Goal: Communication & Community: Answer question/provide support

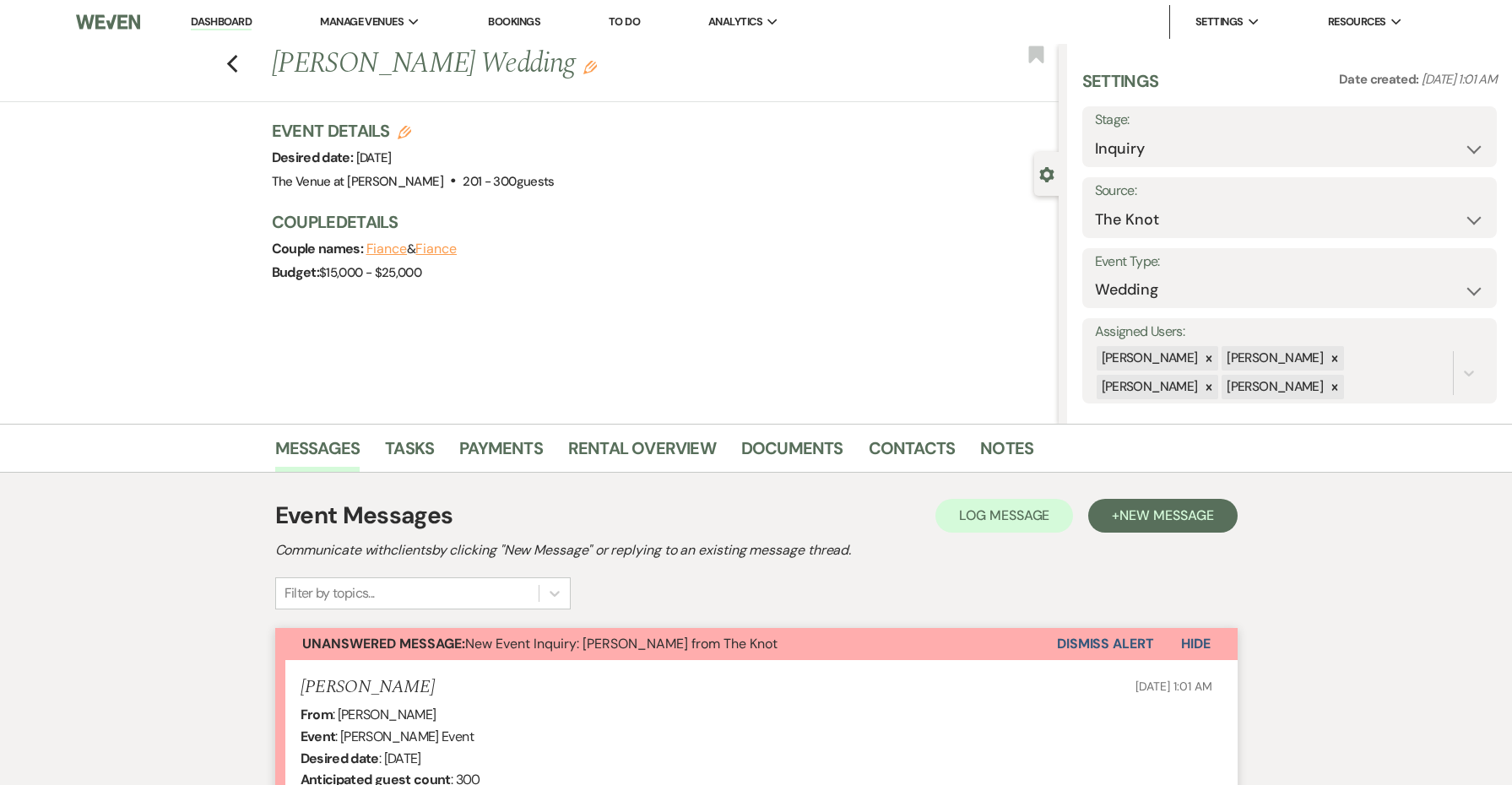
select select "2"
click at [221, 22] on link "Dashboard" at bounding box center [221, 22] width 61 height 16
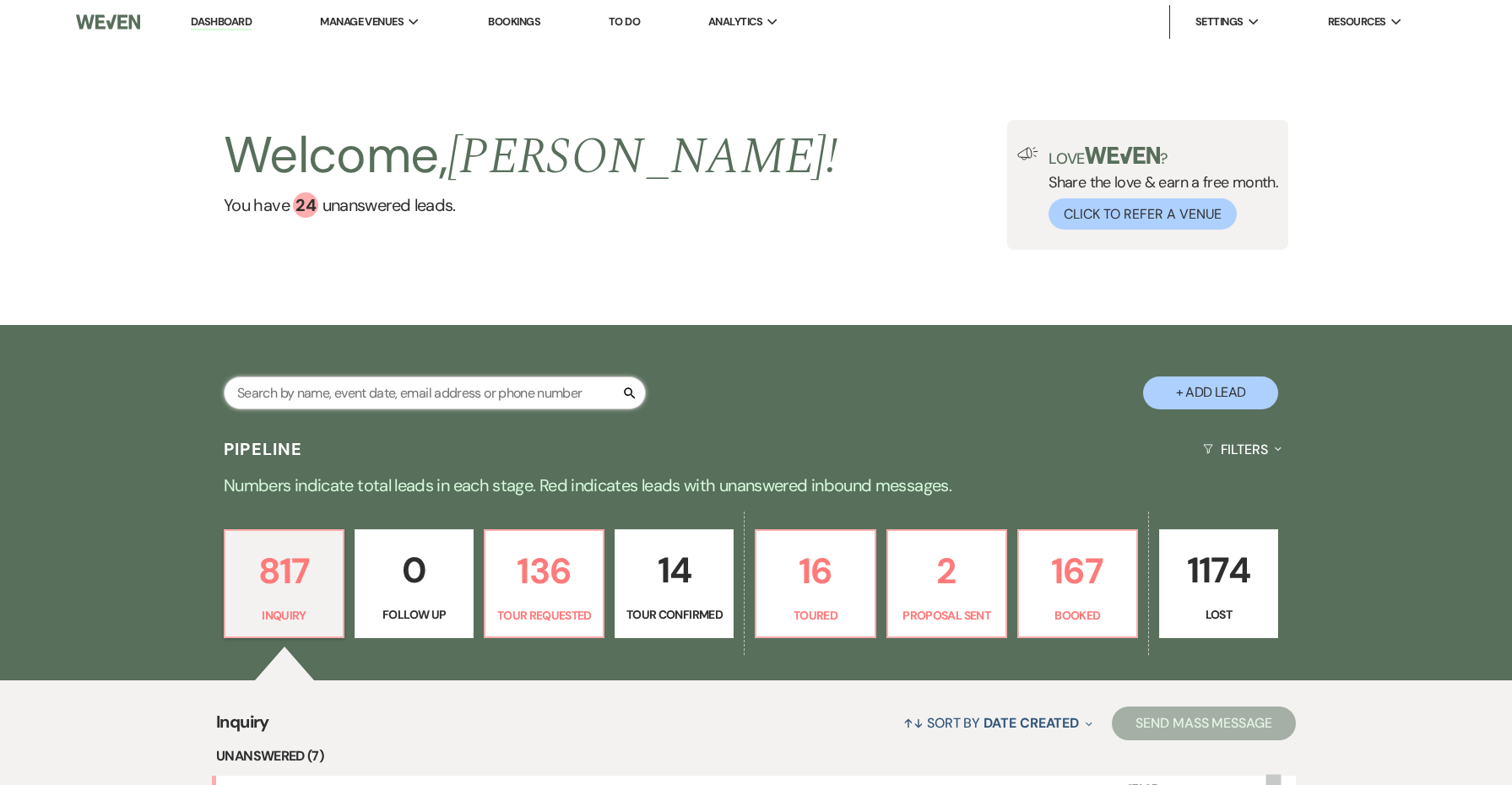
click at [350, 394] on input "text" at bounding box center [434, 392] width 422 height 33
type input "[PERSON_NAME]"
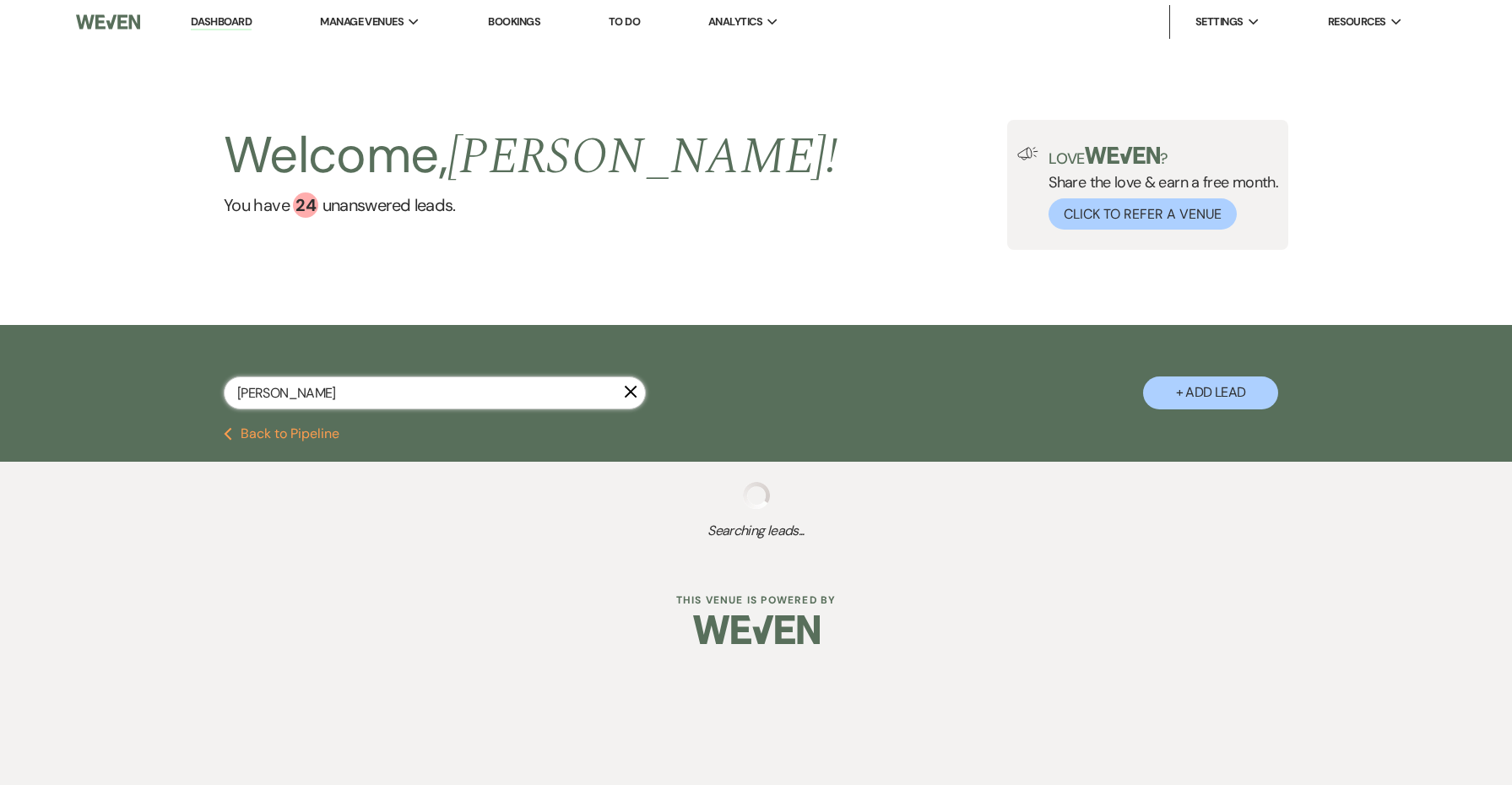
select select "8"
select select "5"
select select "8"
select select "5"
select select "8"
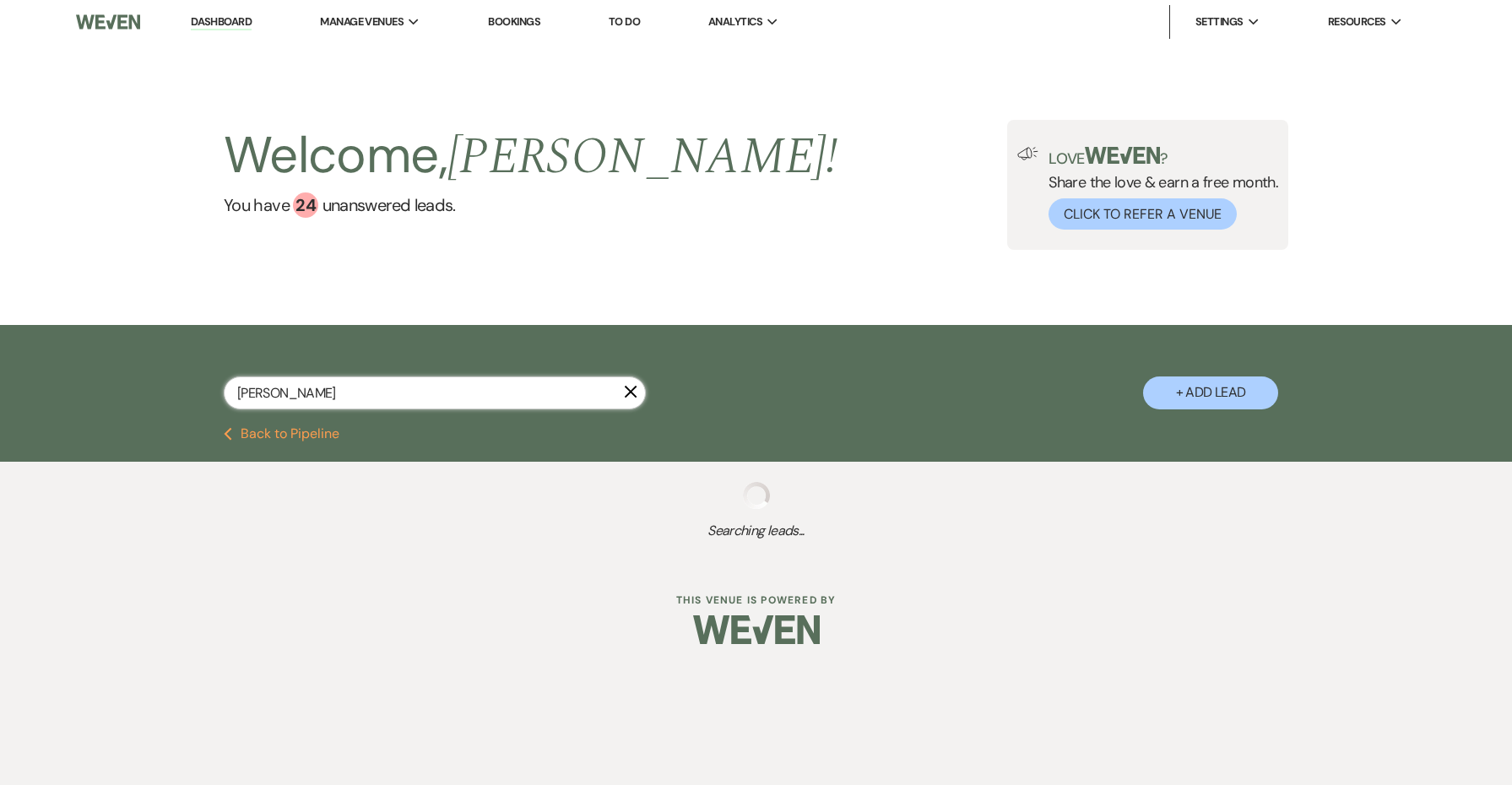
select select "5"
select select "8"
select select "5"
select select "8"
select select "5"
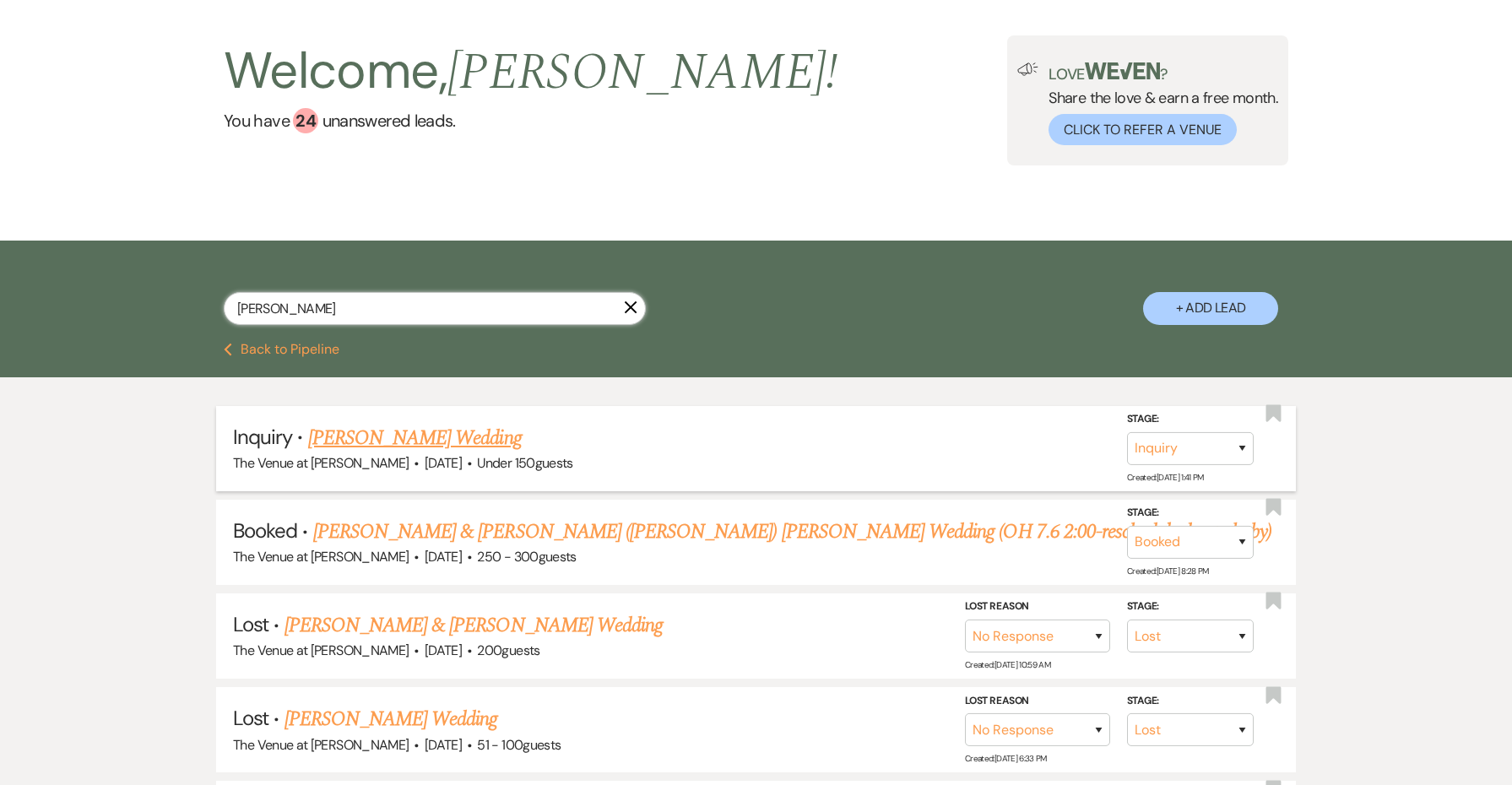
scroll to position [99, 0]
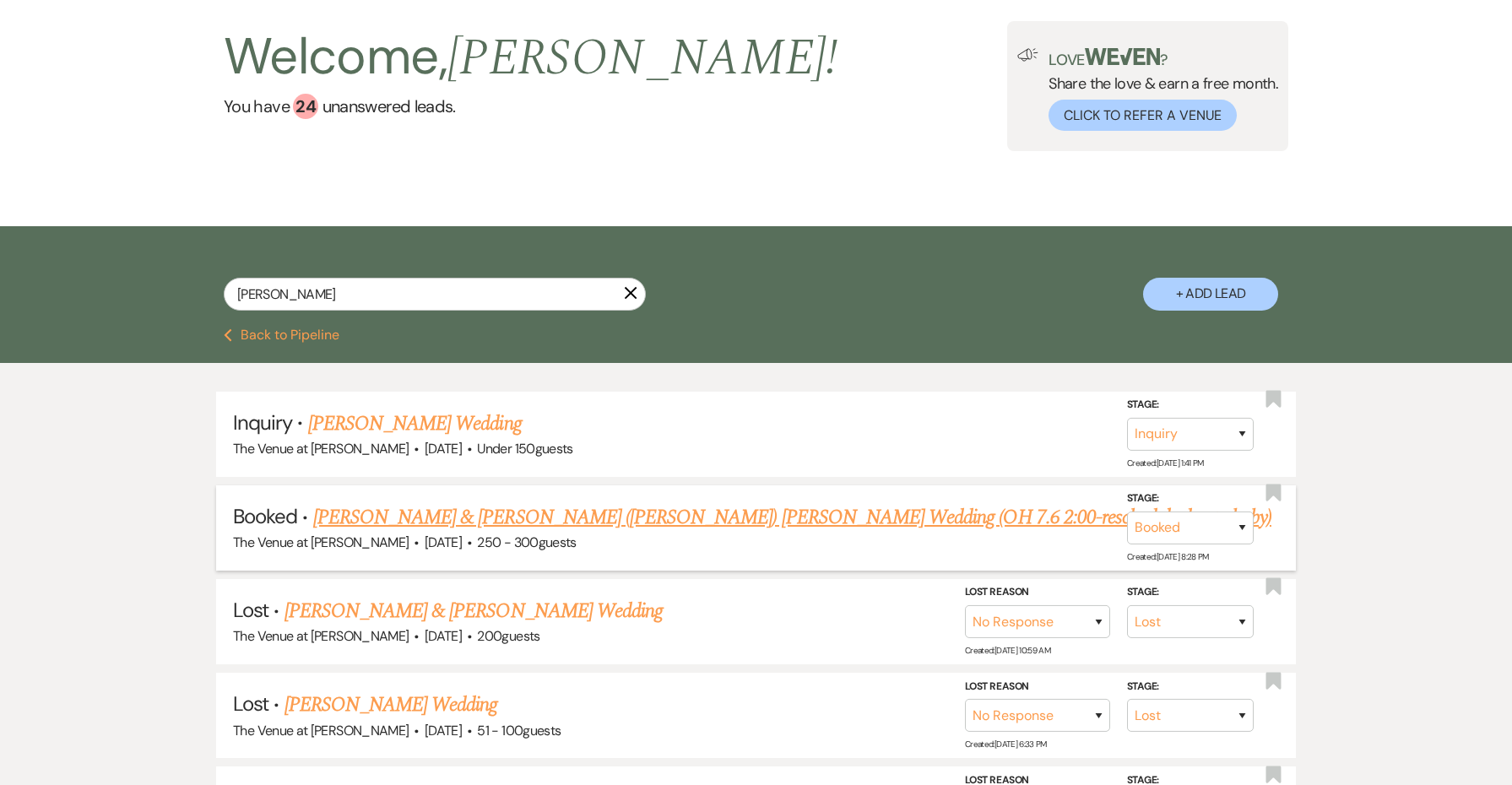
click at [546, 522] on link "[PERSON_NAME] & [PERSON_NAME] ([PERSON_NAME]) [PERSON_NAME] Wedding (OH 7.6 2:0…" at bounding box center [793, 517] width 959 height 30
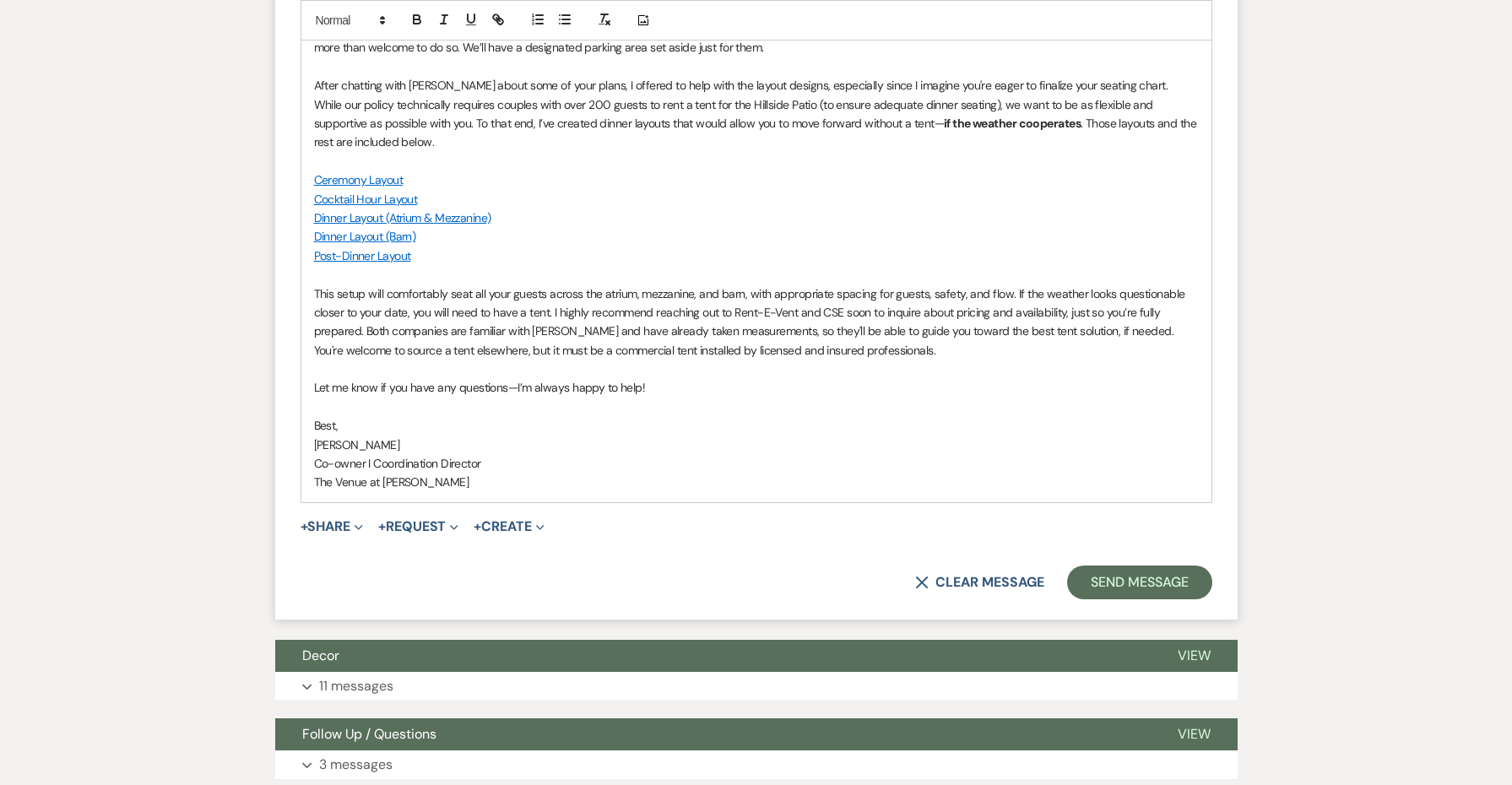
scroll to position [1082, 0]
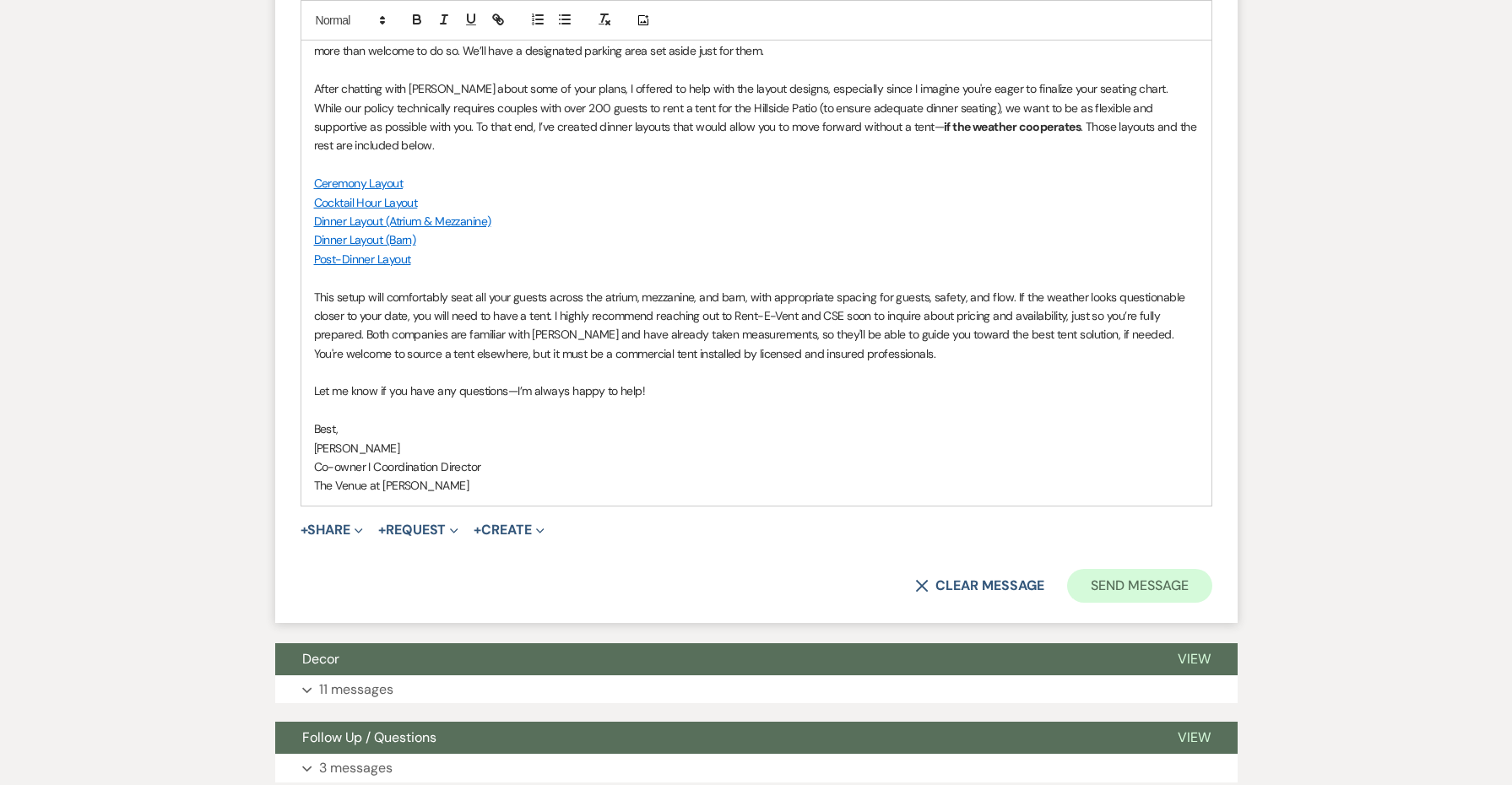
click at [1138, 569] on button "Send Message" at bounding box center [1139, 586] width 145 height 33
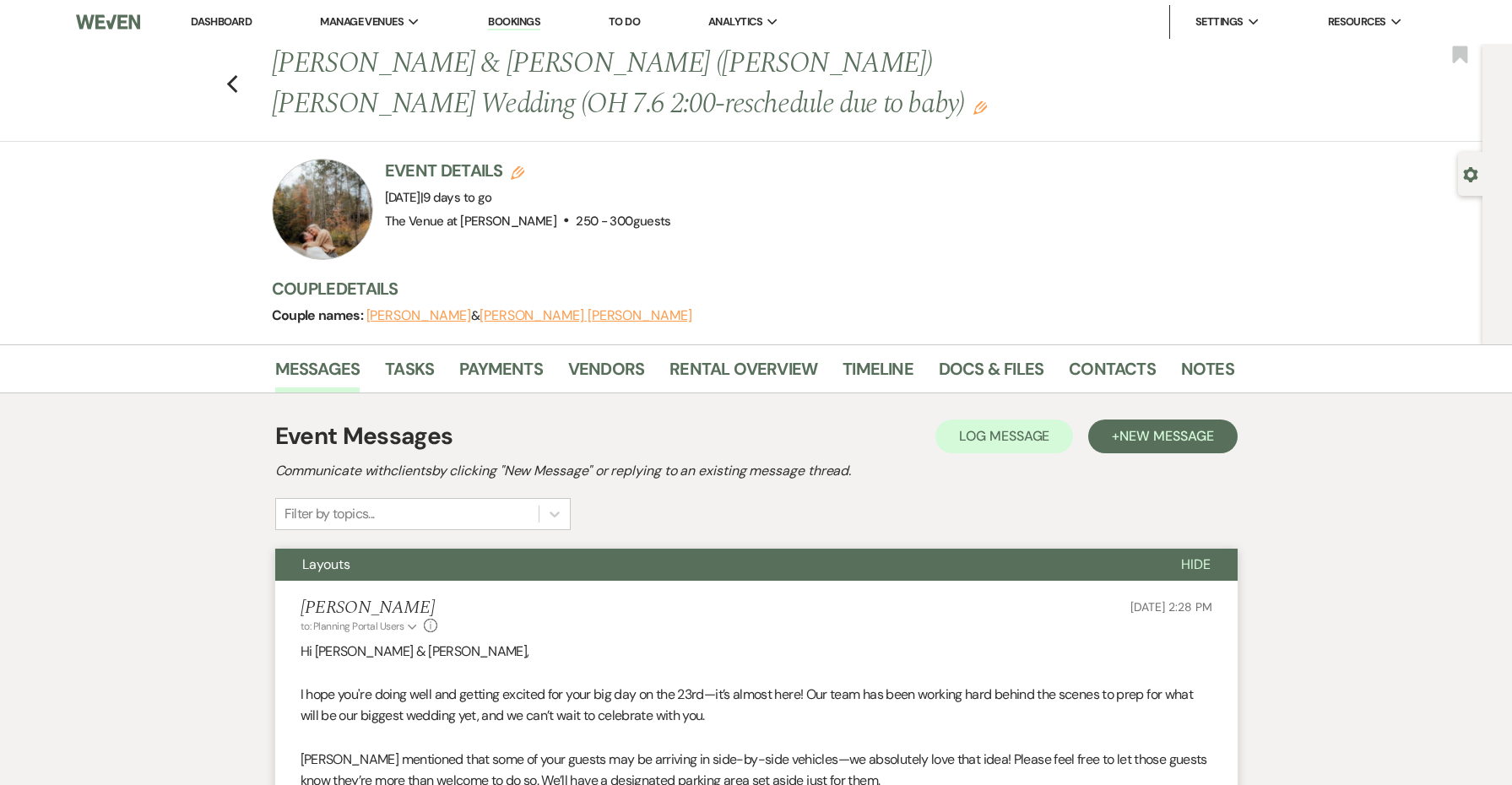
scroll to position [0, 0]
click at [230, 85] on use "button" at bounding box center [232, 84] width 11 height 19
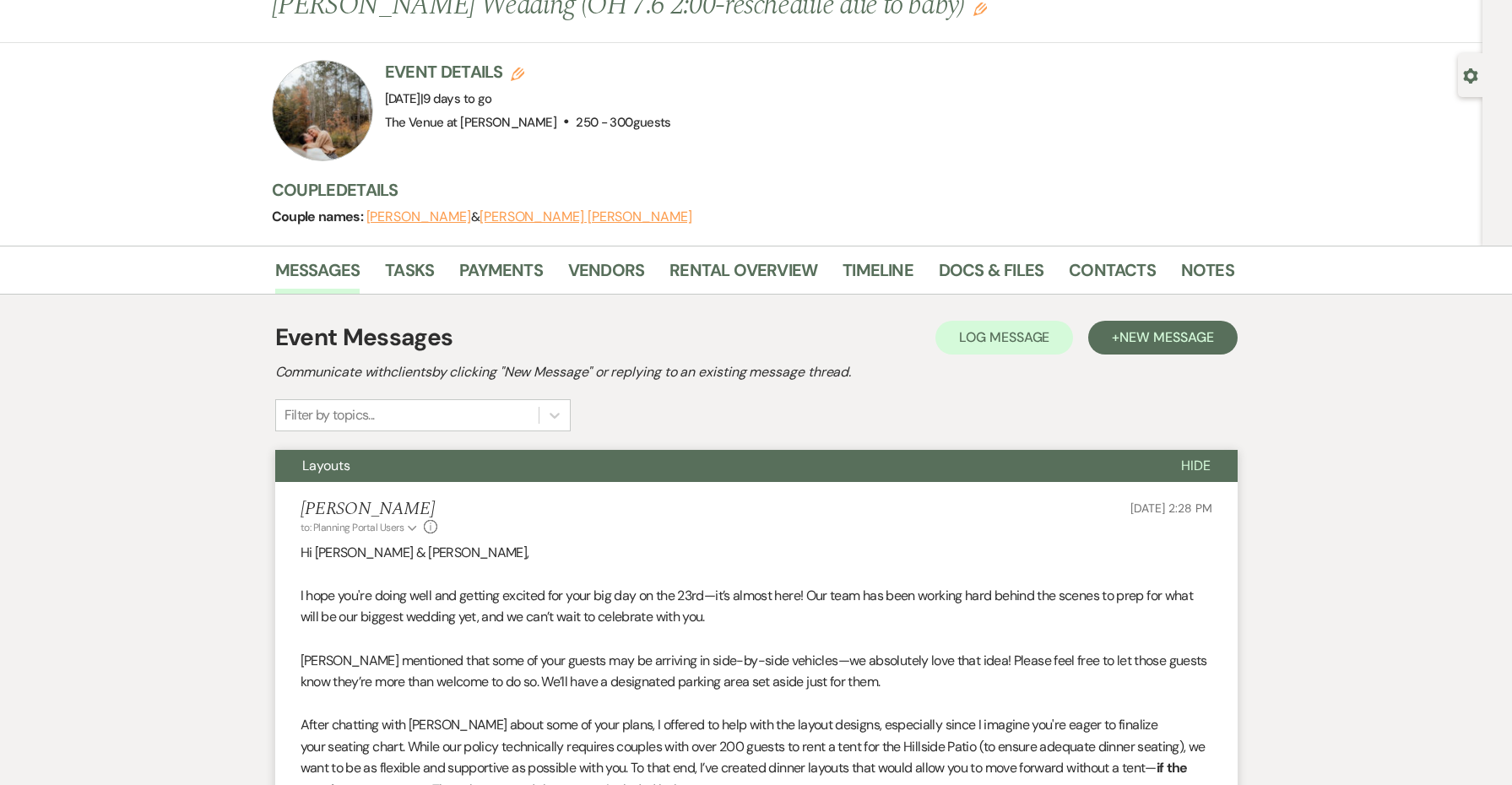
select select "8"
select select "5"
select select "8"
select select "5"
select select "8"
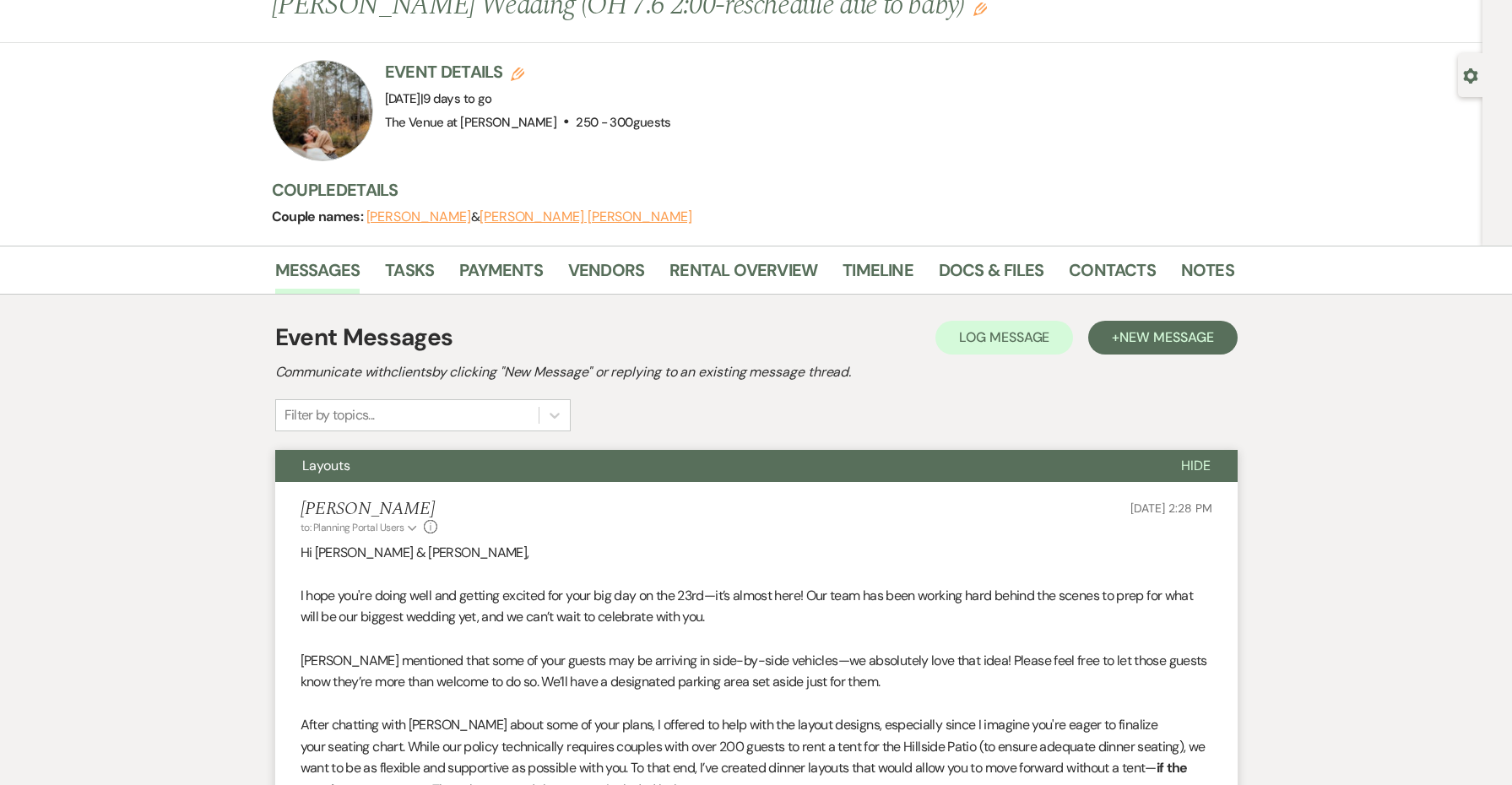
select select "5"
select select "8"
select select "5"
select select "8"
select select "5"
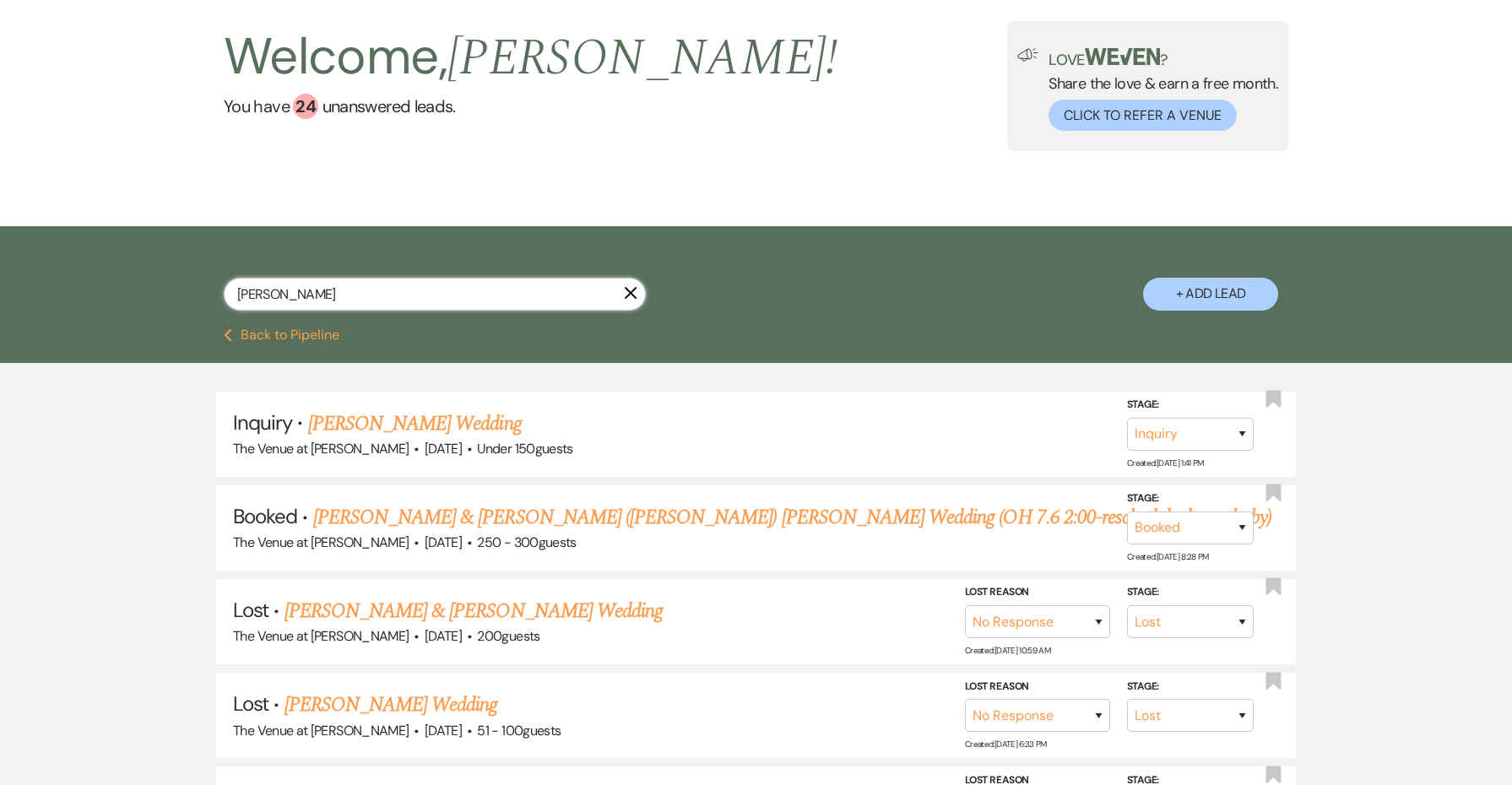
click at [630, 285] on input "[PERSON_NAME]" at bounding box center [434, 293] width 422 height 33
click at [630, 300] on icon "X" at bounding box center [630, 293] width 13 height 13
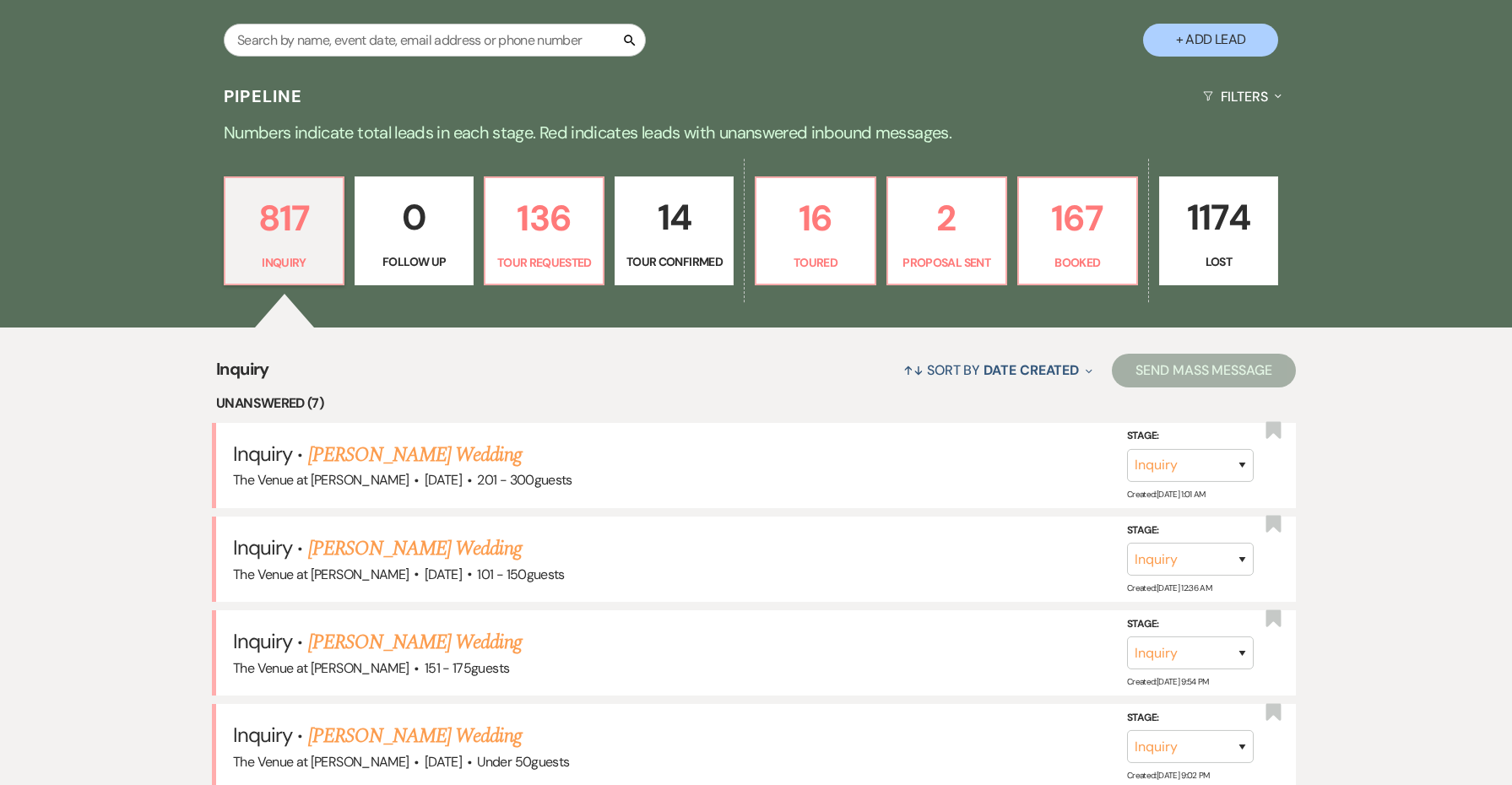
scroll to position [411, 0]
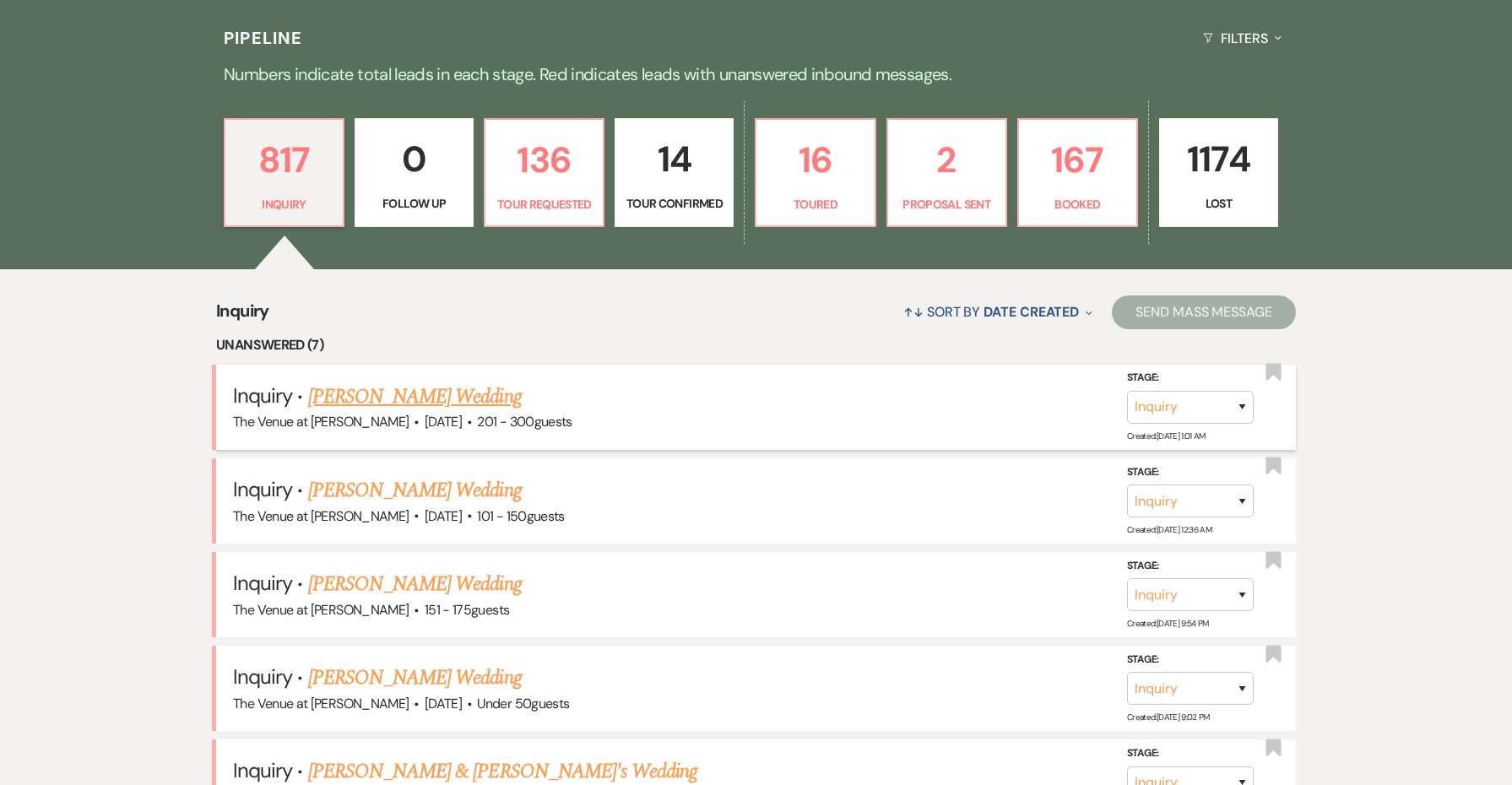
click at [332, 394] on link "[PERSON_NAME] Wedding" at bounding box center [415, 396] width 213 height 30
select select "2"
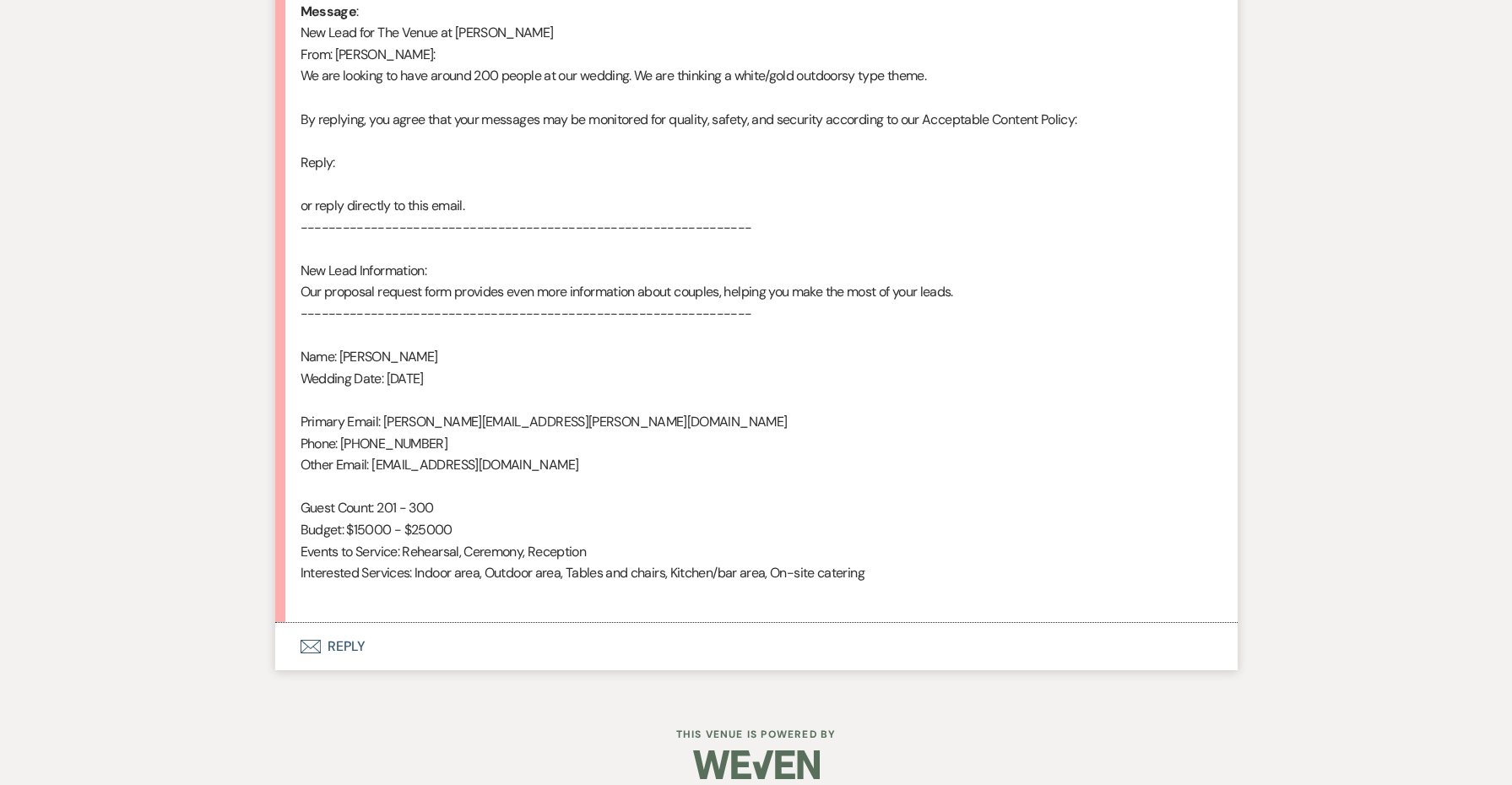
scroll to position [192, 0]
click at [339, 627] on button "Envelope Reply" at bounding box center [756, 647] width 962 height 48
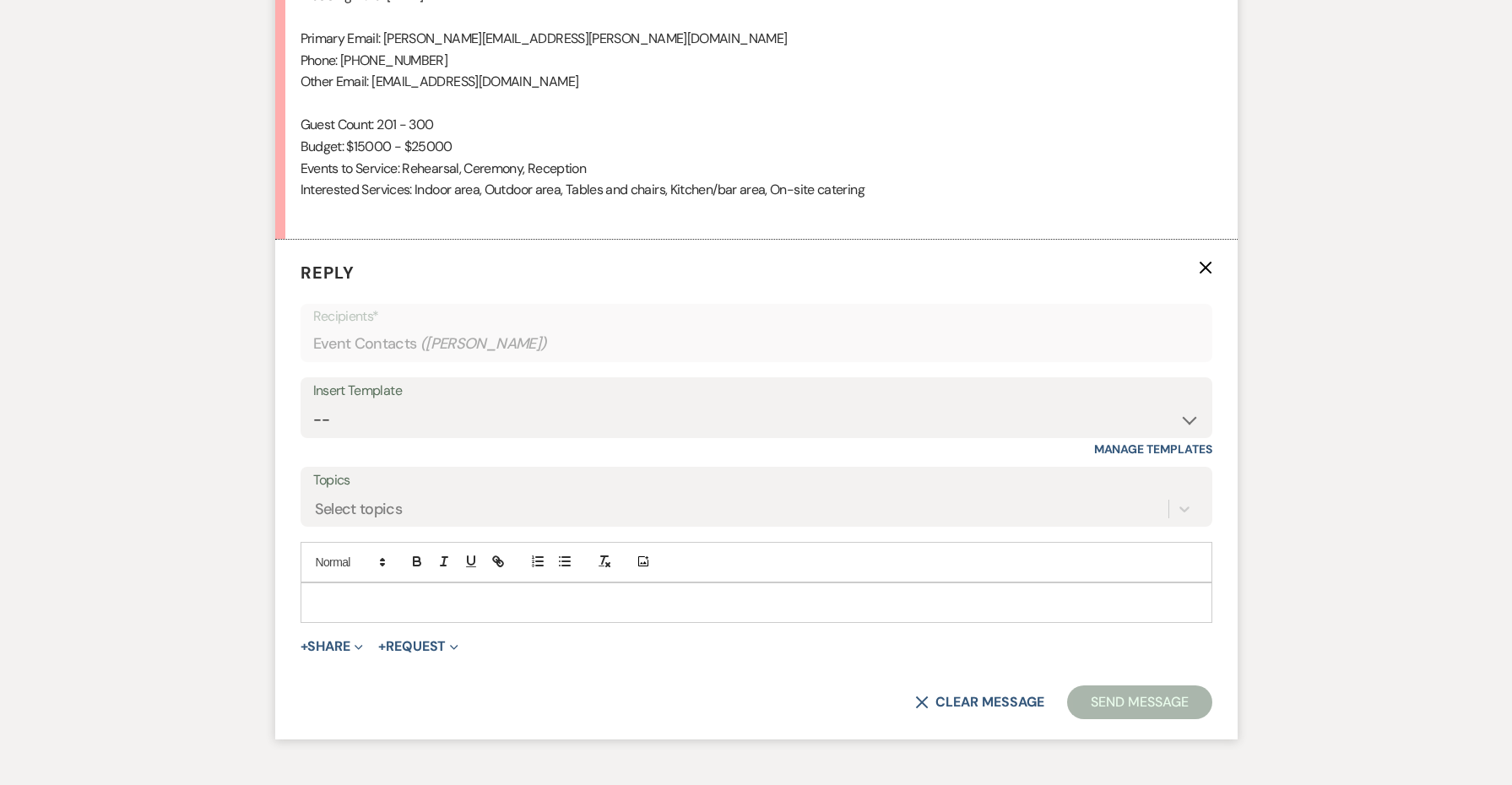
scroll to position [1359, 0]
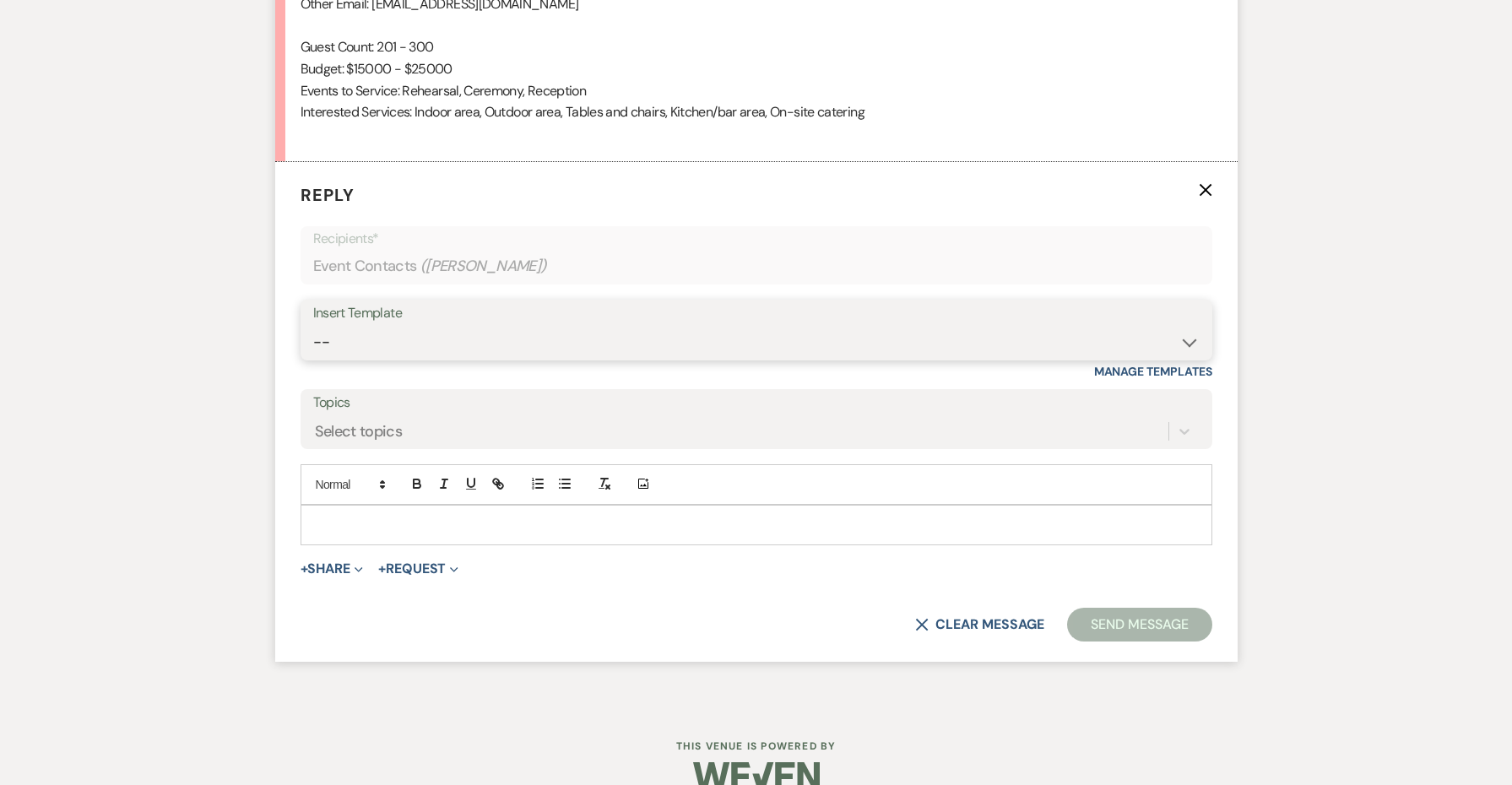
select select "4439"
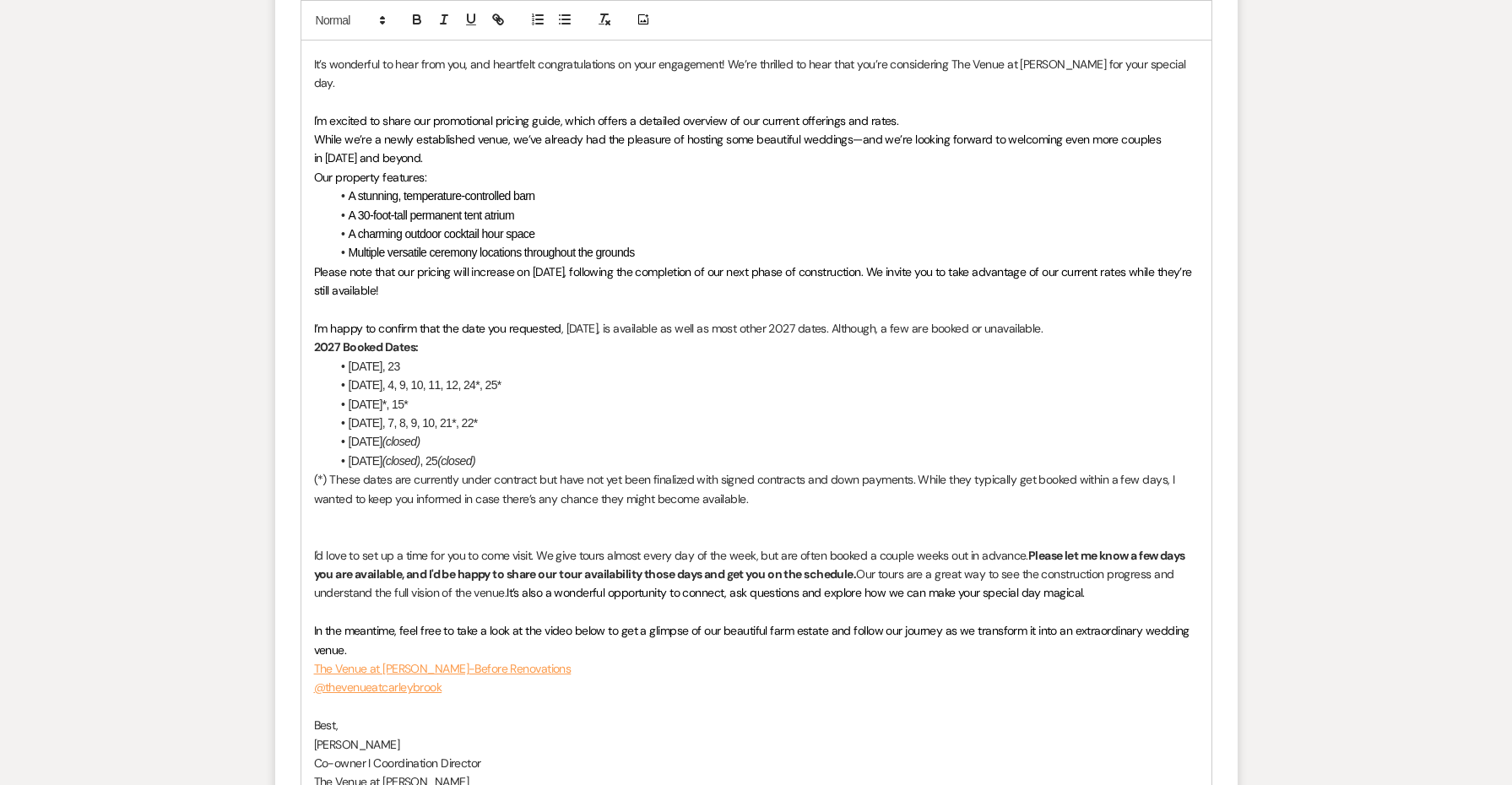
scroll to position [1944, 0]
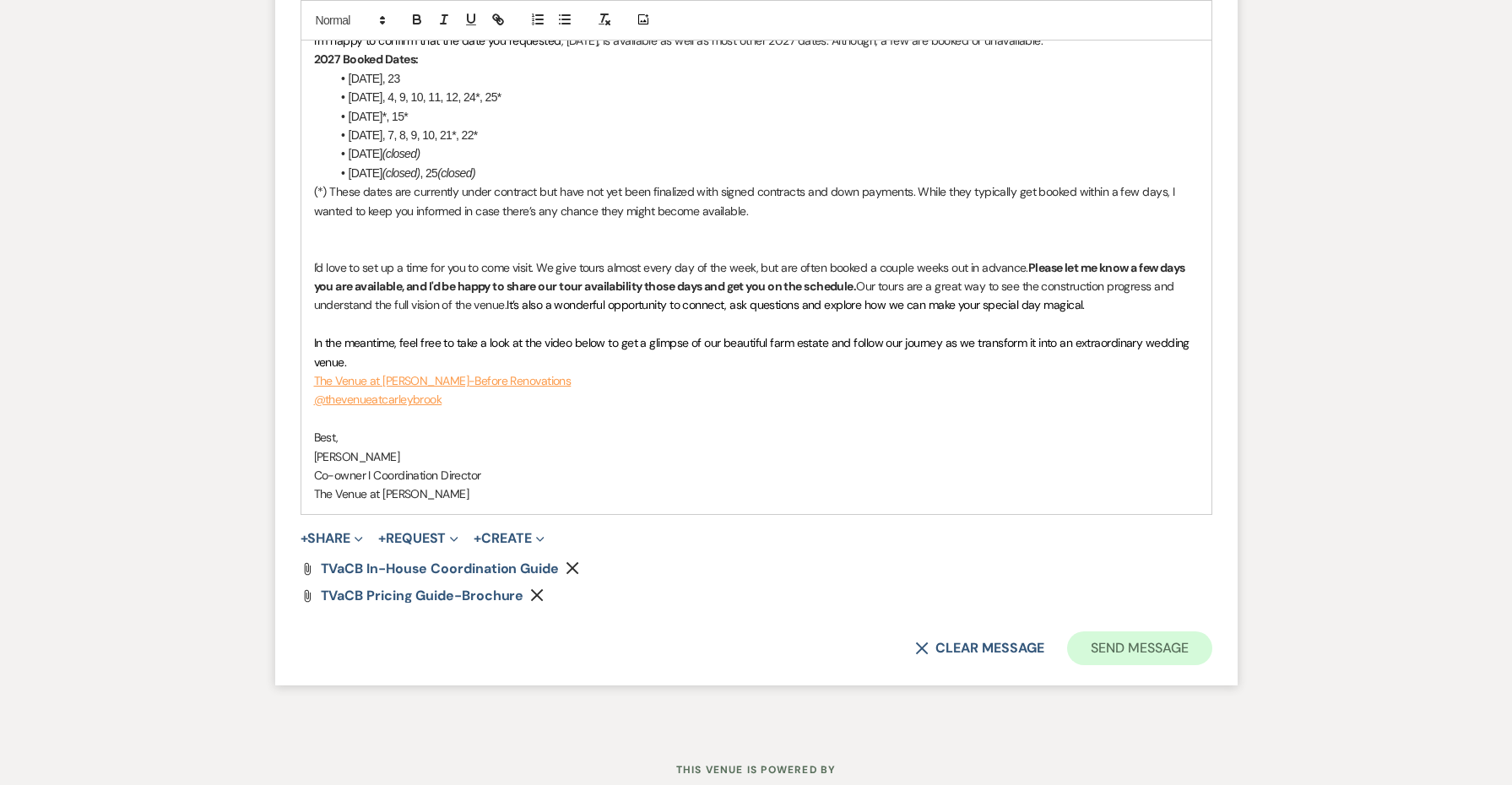
click at [1138, 632] on button "Send Message" at bounding box center [1139, 648] width 145 height 33
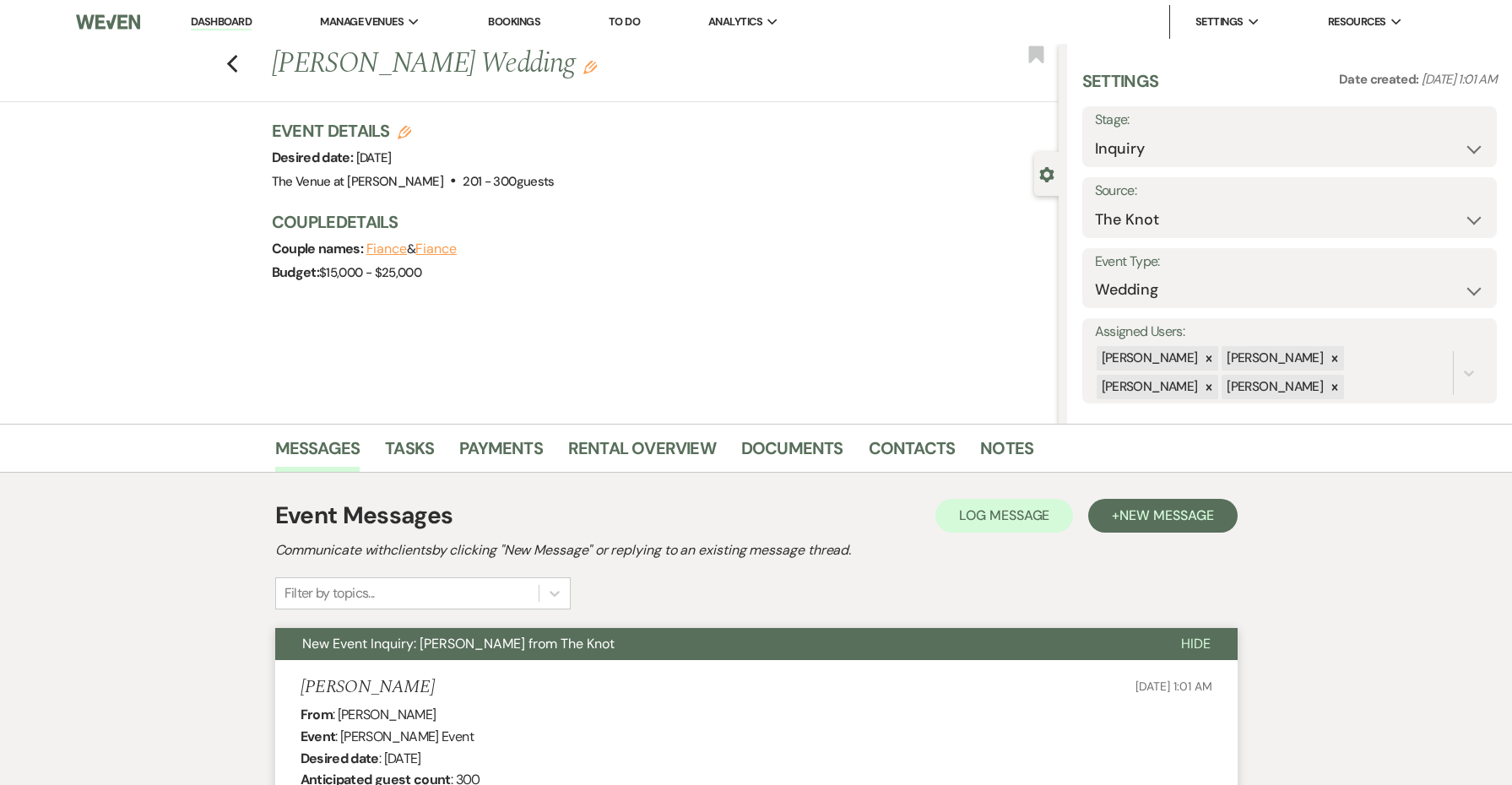
scroll to position [0, 0]
click at [233, 60] on use "button" at bounding box center [232, 63] width 11 height 19
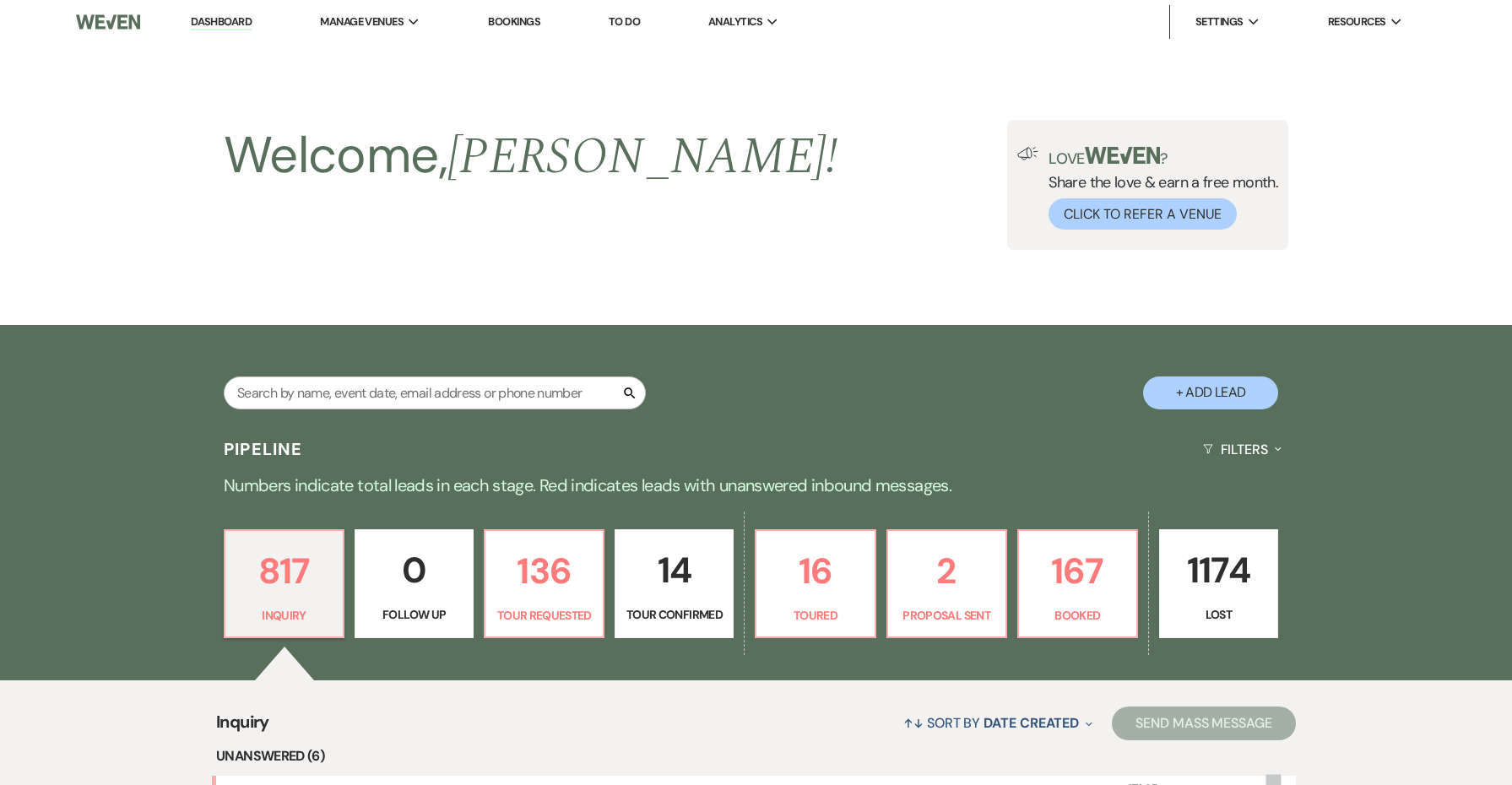
scroll to position [411, 0]
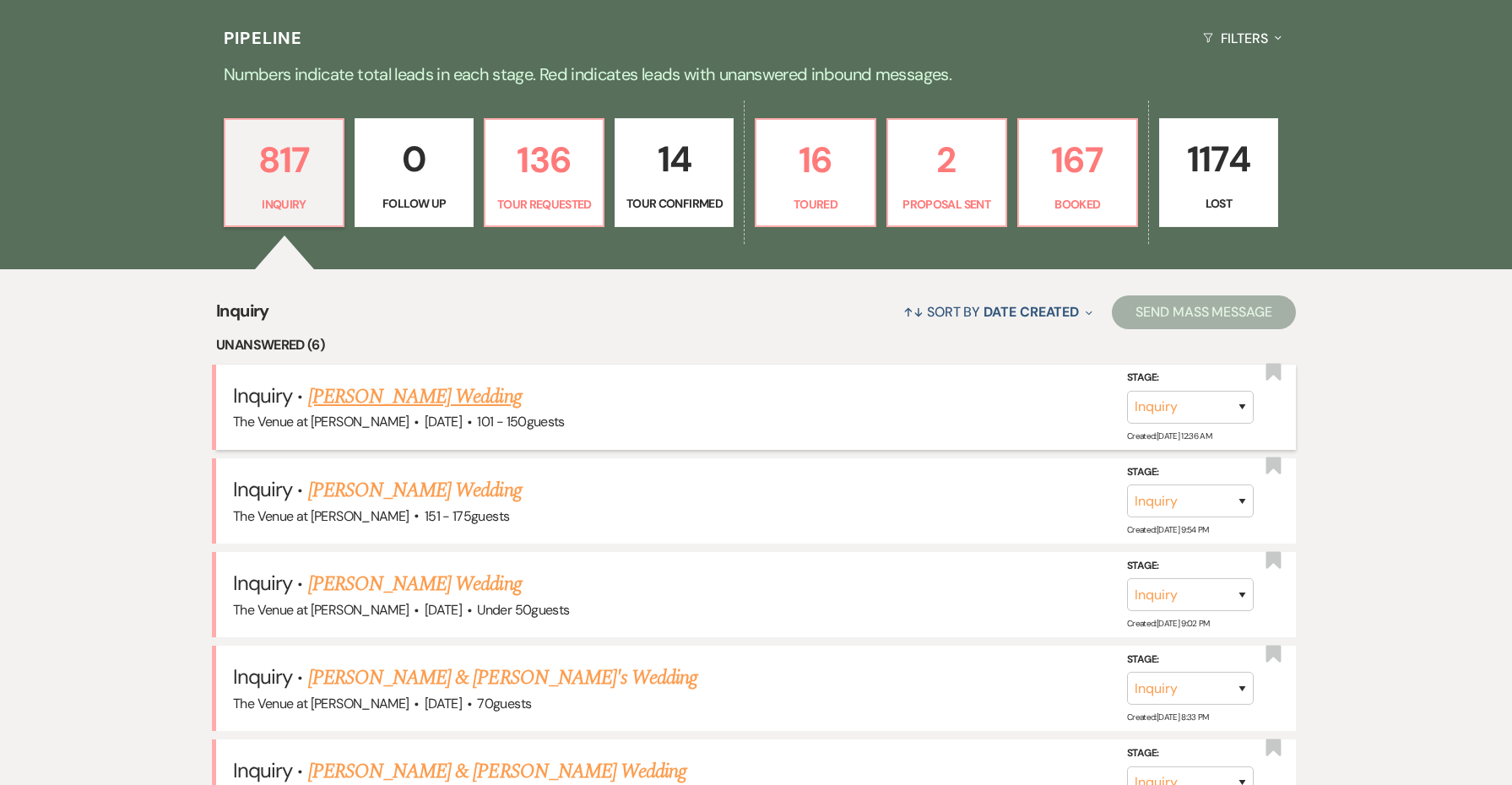
click at [375, 395] on link "[PERSON_NAME] Wedding" at bounding box center [415, 396] width 213 height 30
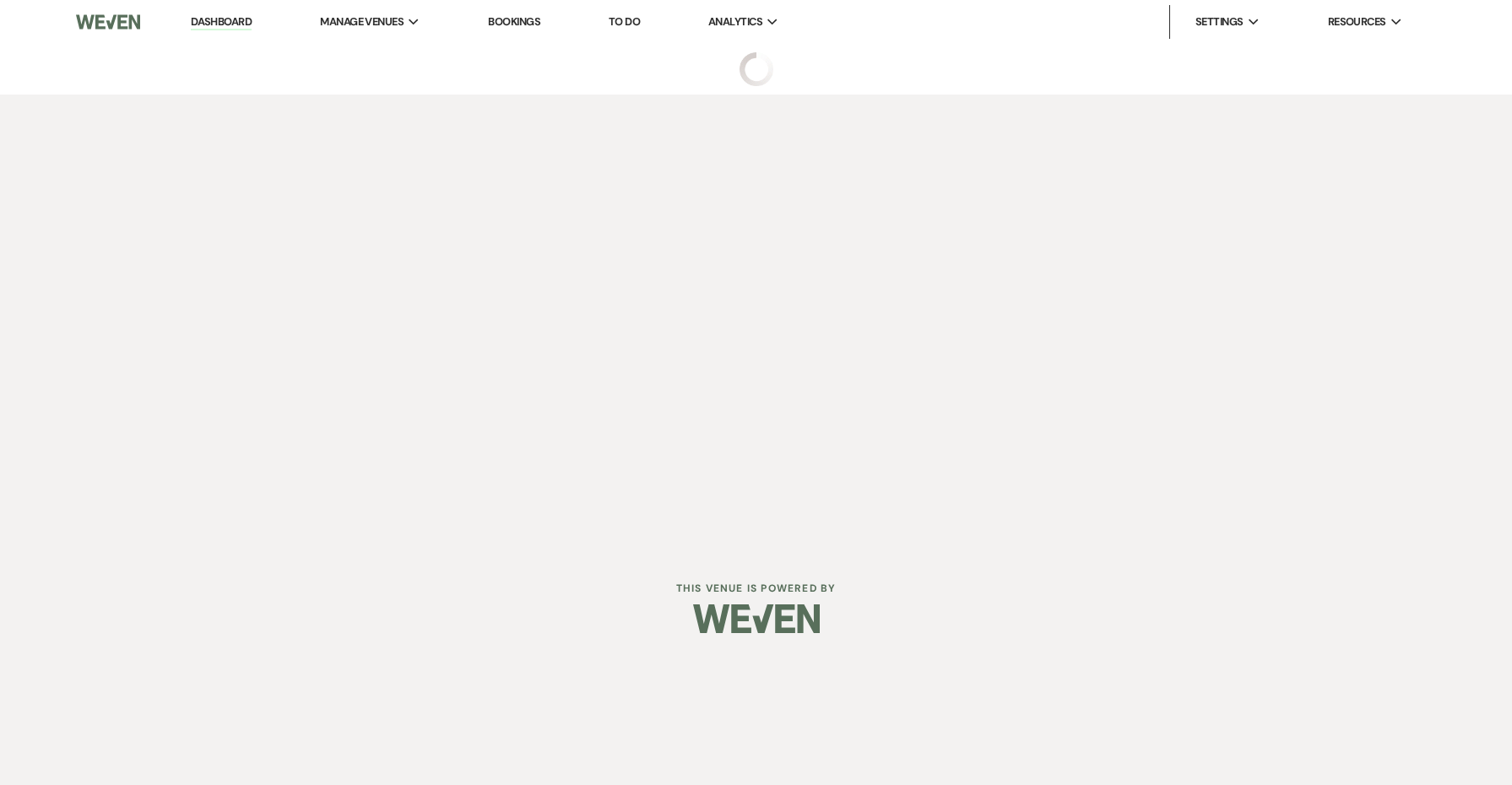
select select "2"
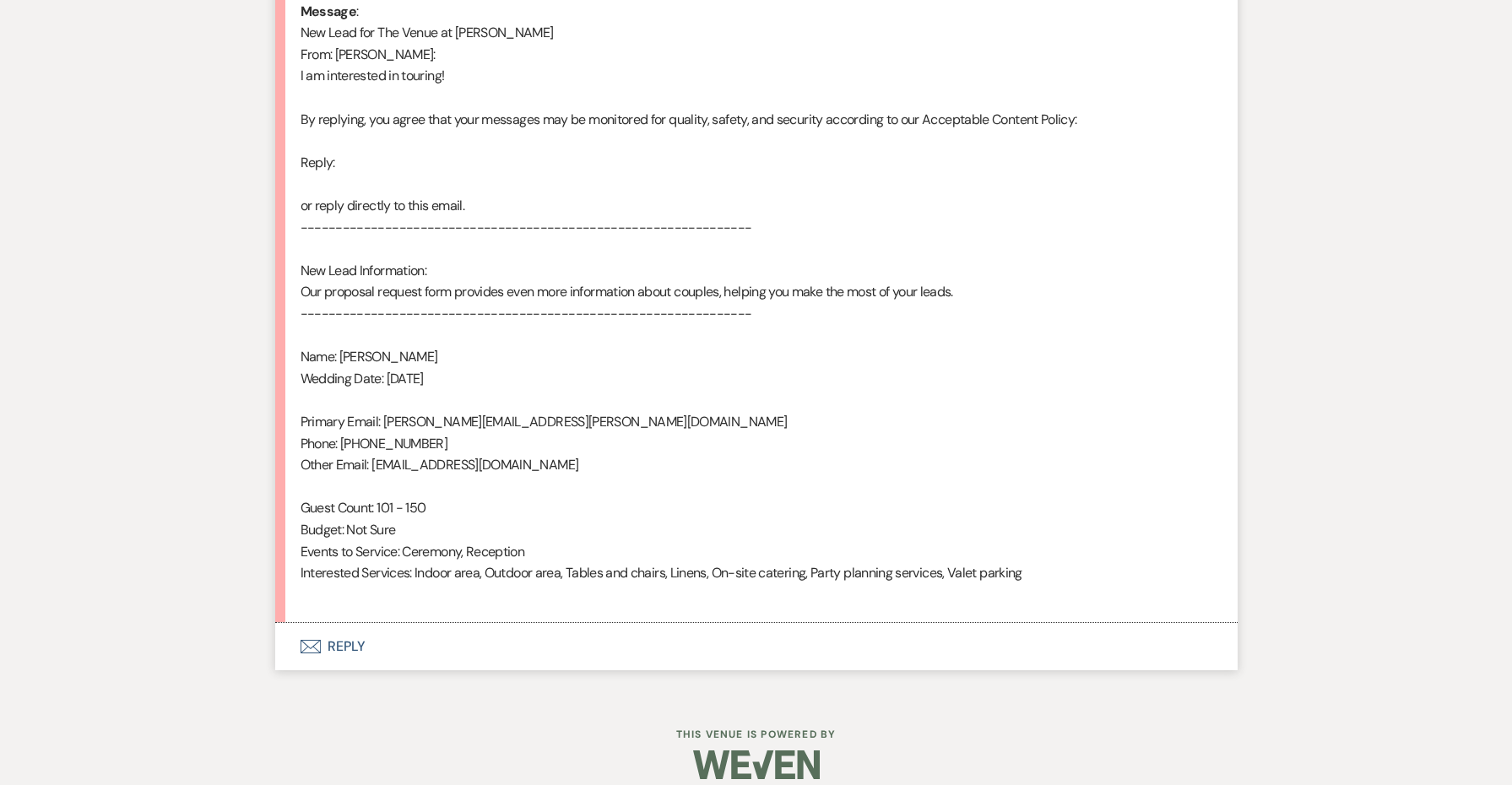
click at [345, 633] on button "Envelope Reply" at bounding box center [756, 647] width 962 height 48
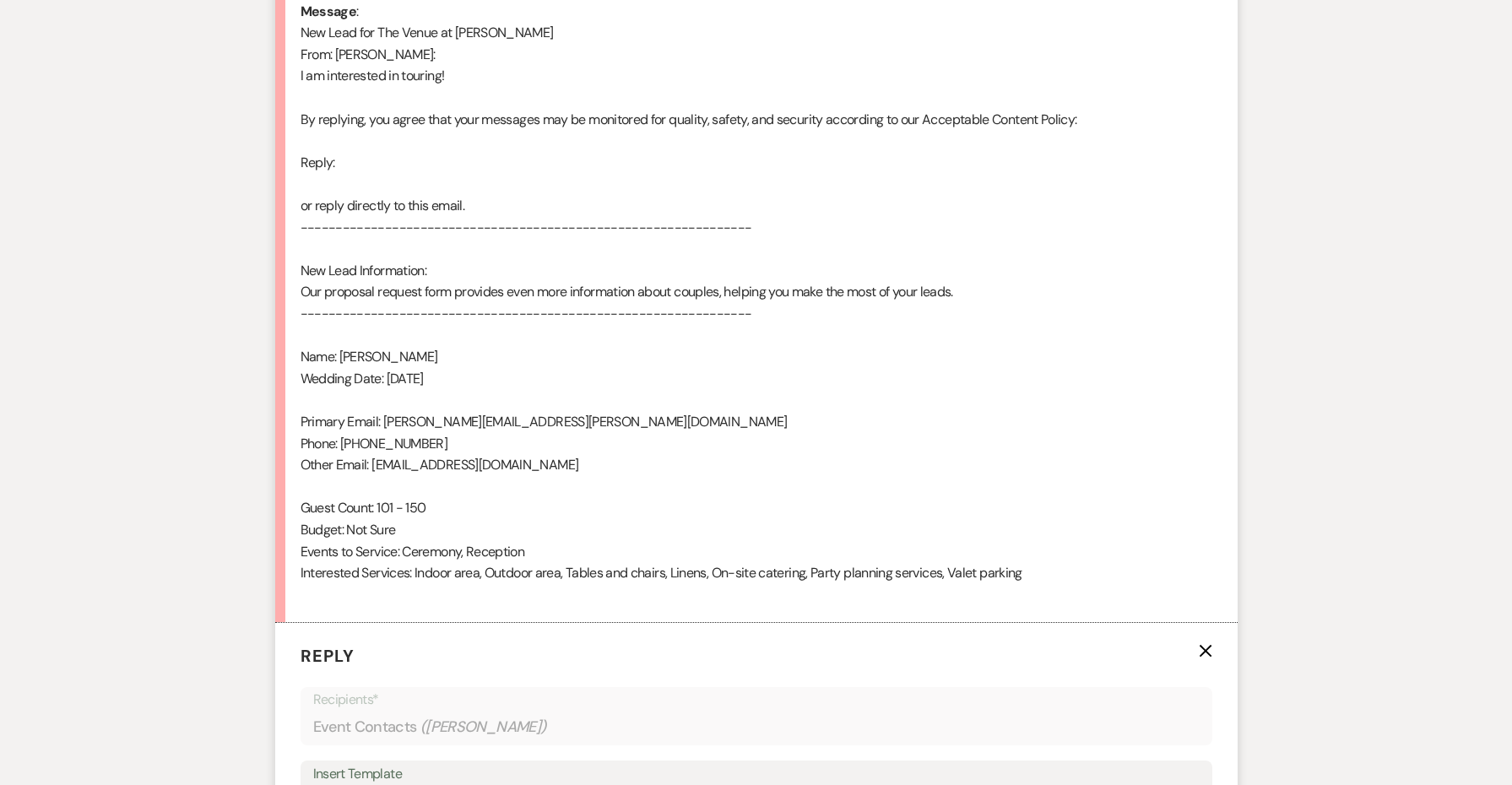
scroll to position [1359, 0]
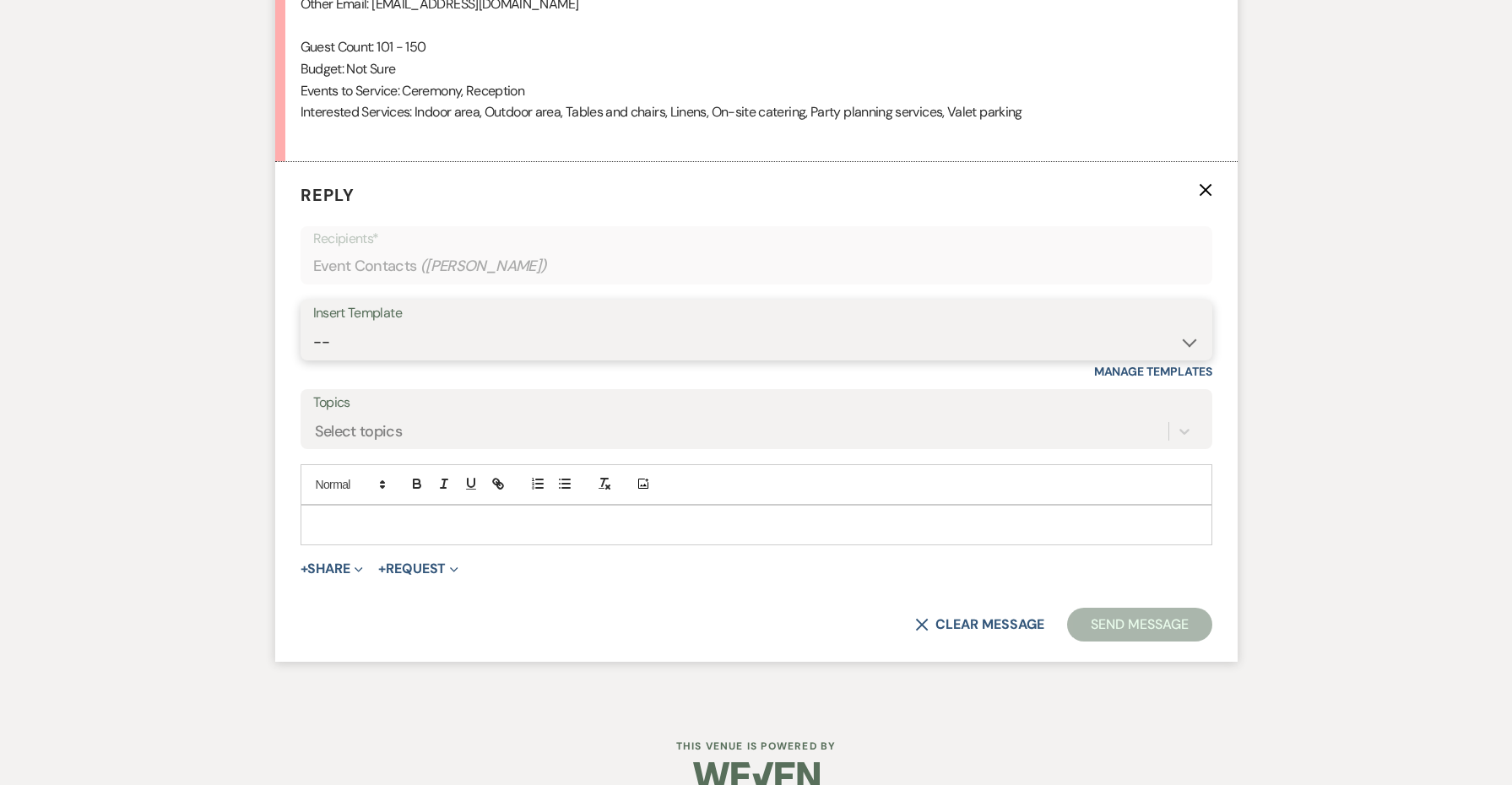
select select "4690"
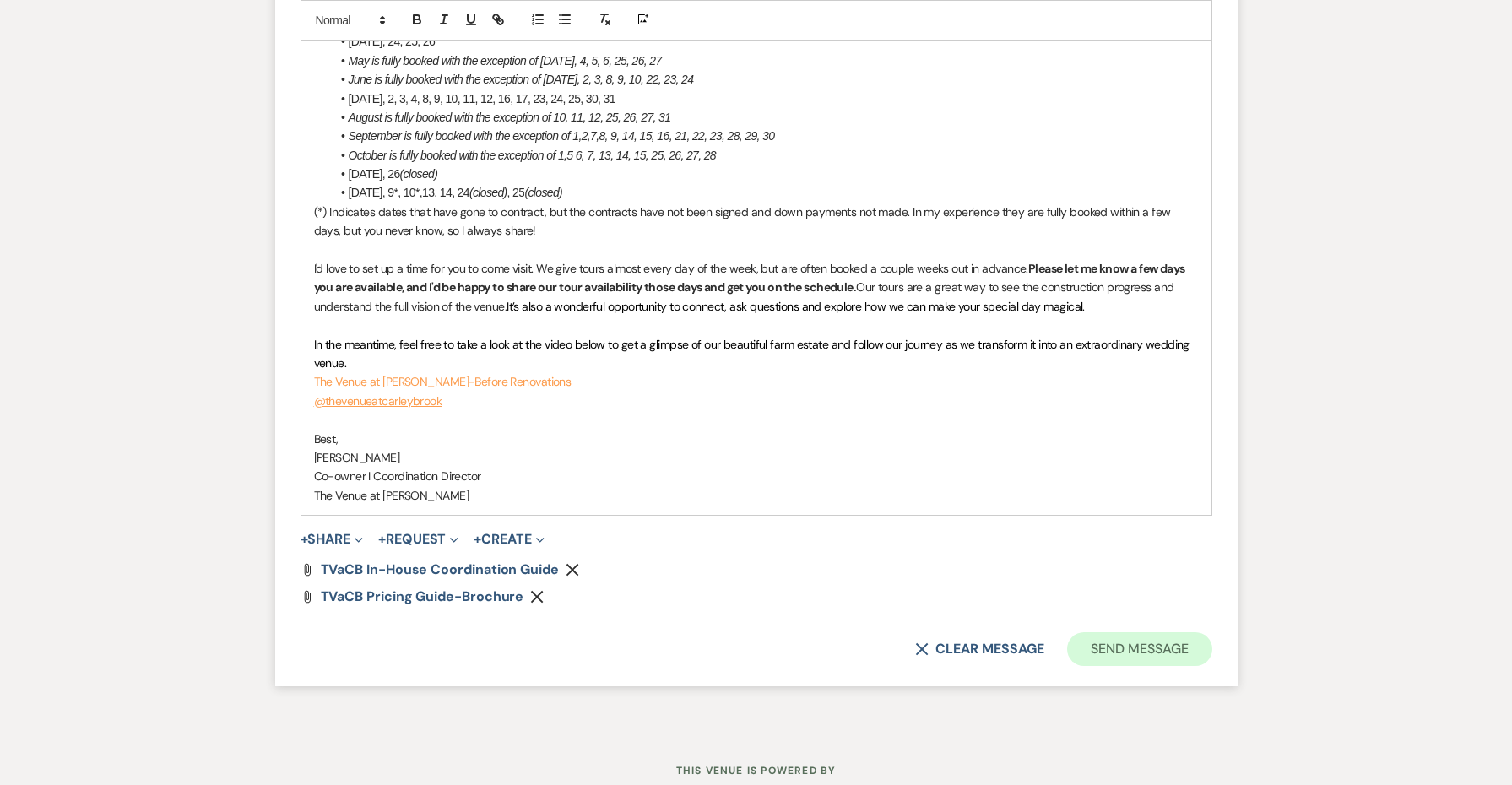
scroll to position [2257, 0]
click at [1120, 633] on button "Send Message" at bounding box center [1139, 650] width 145 height 33
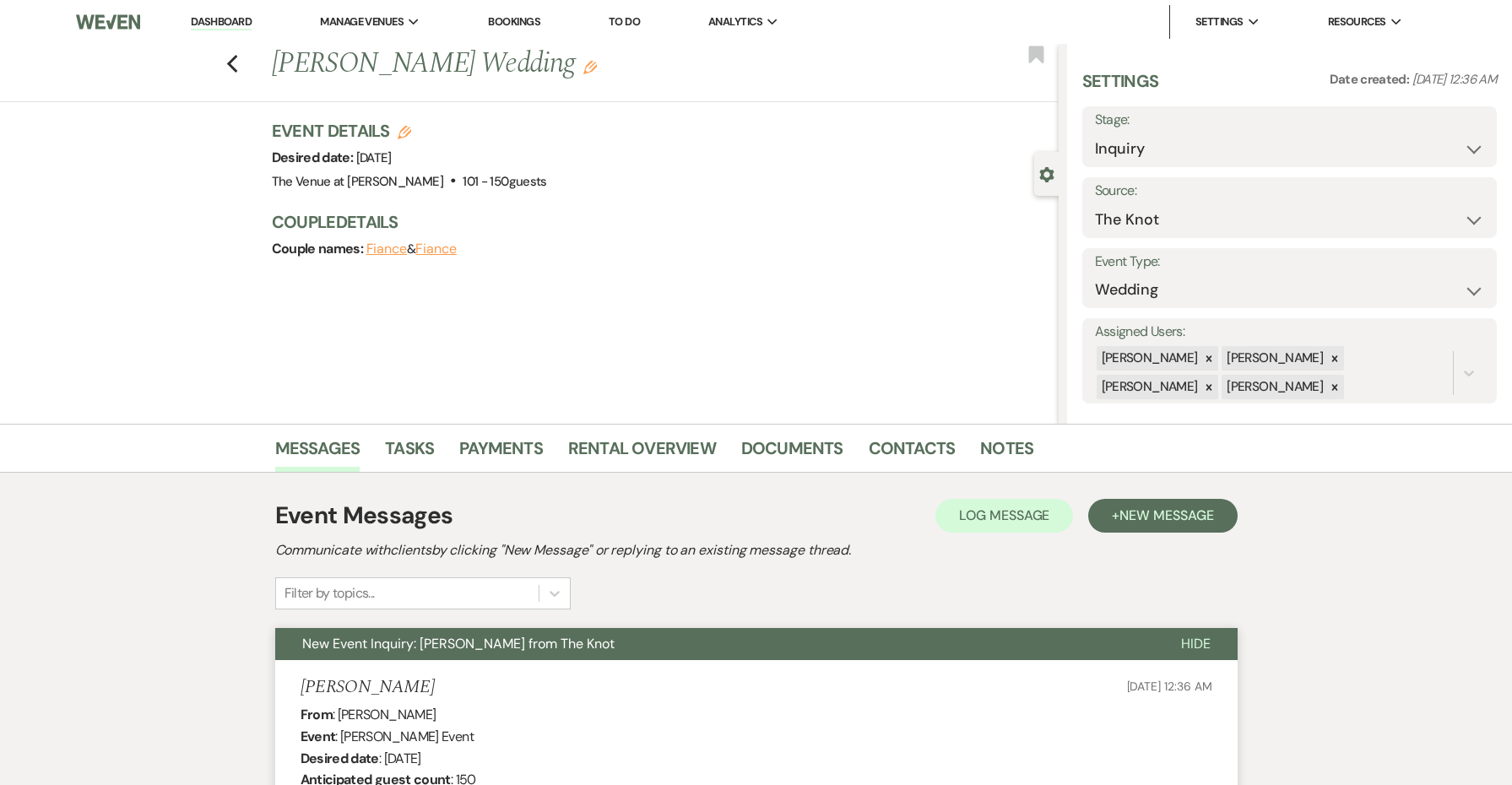
scroll to position [0, 0]
click at [235, 61] on icon "Previous" at bounding box center [233, 63] width 12 height 20
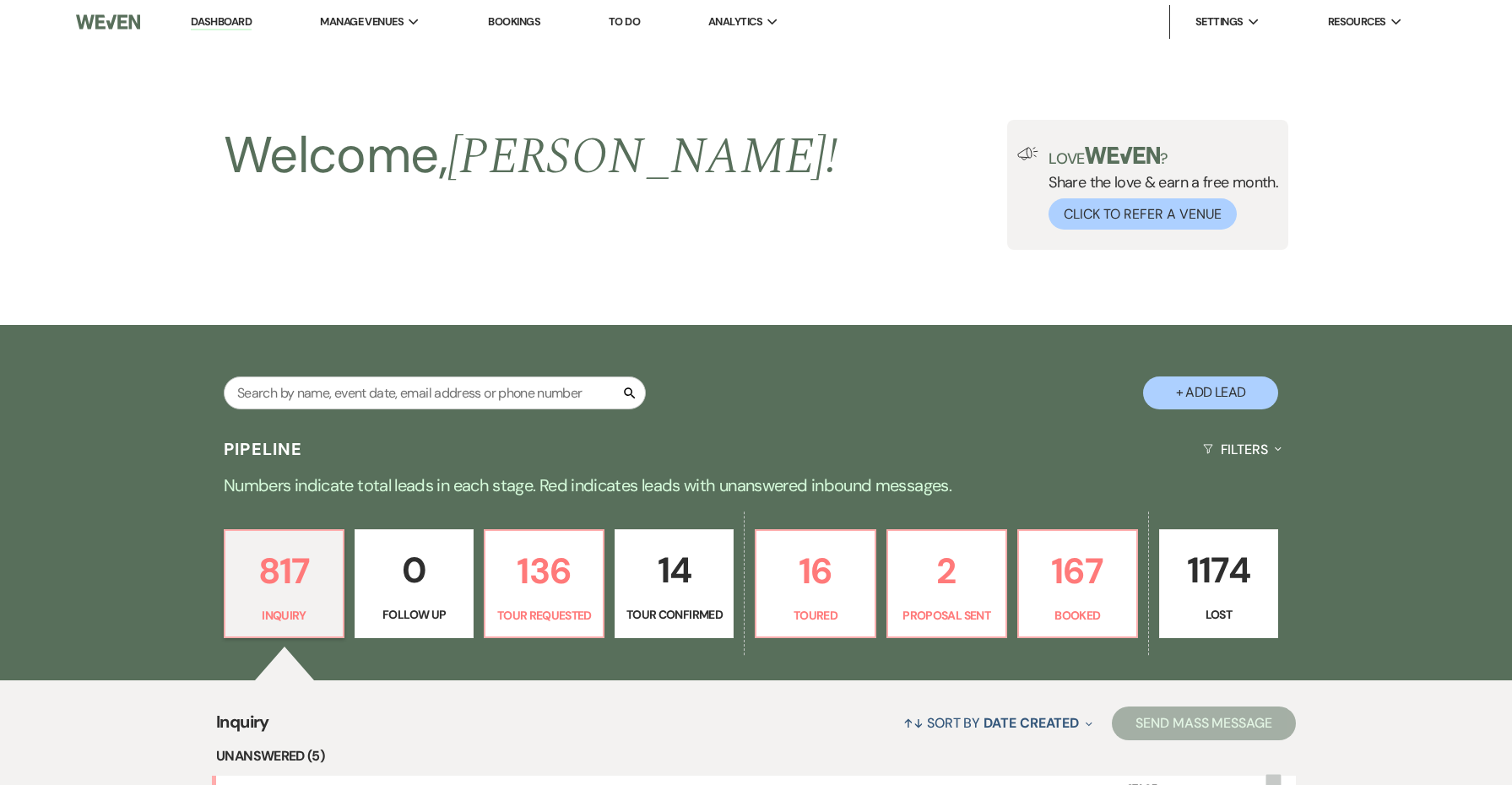
scroll to position [411, 0]
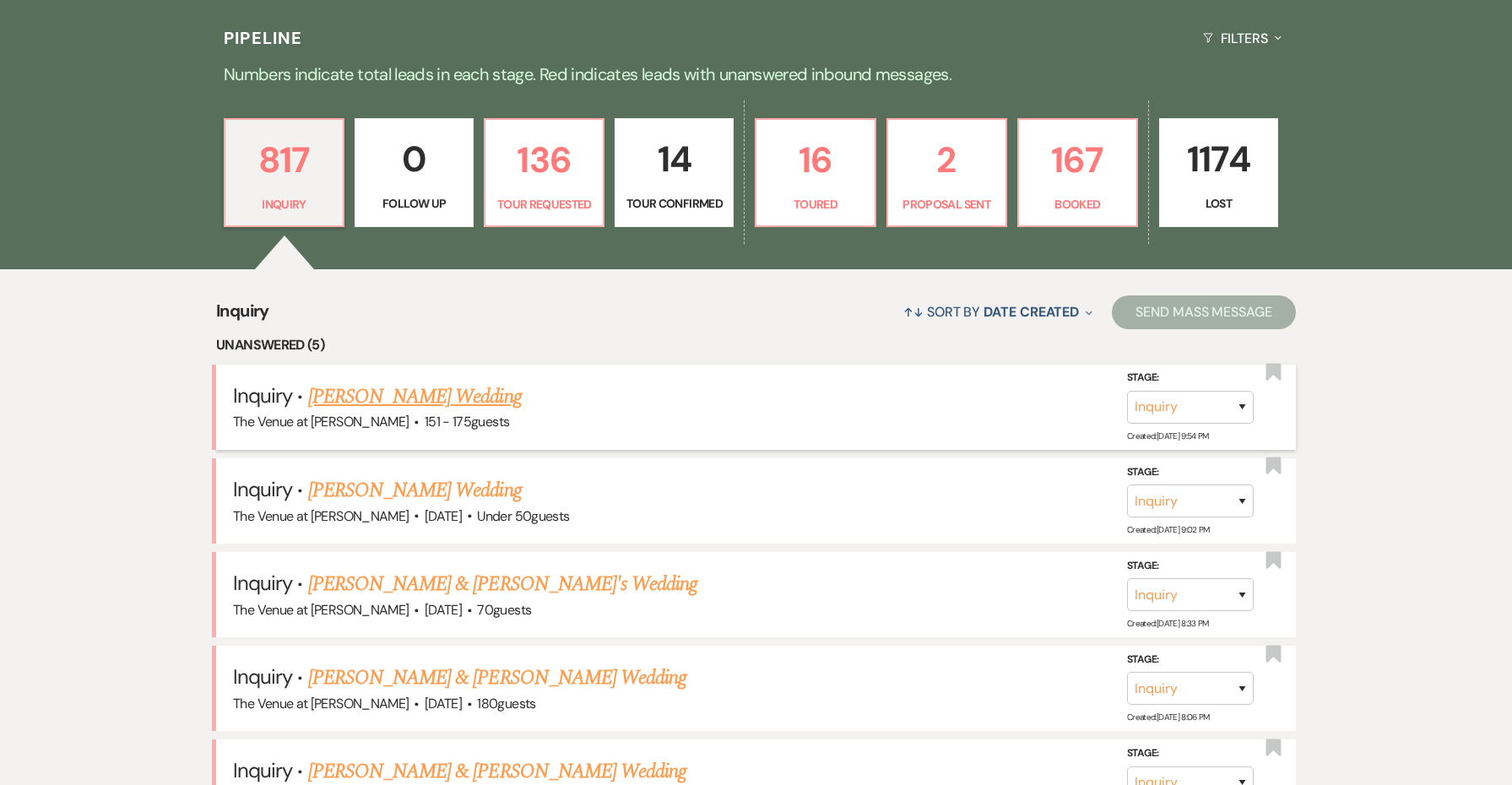
click at [318, 394] on link "[PERSON_NAME] Wedding" at bounding box center [415, 396] width 213 height 30
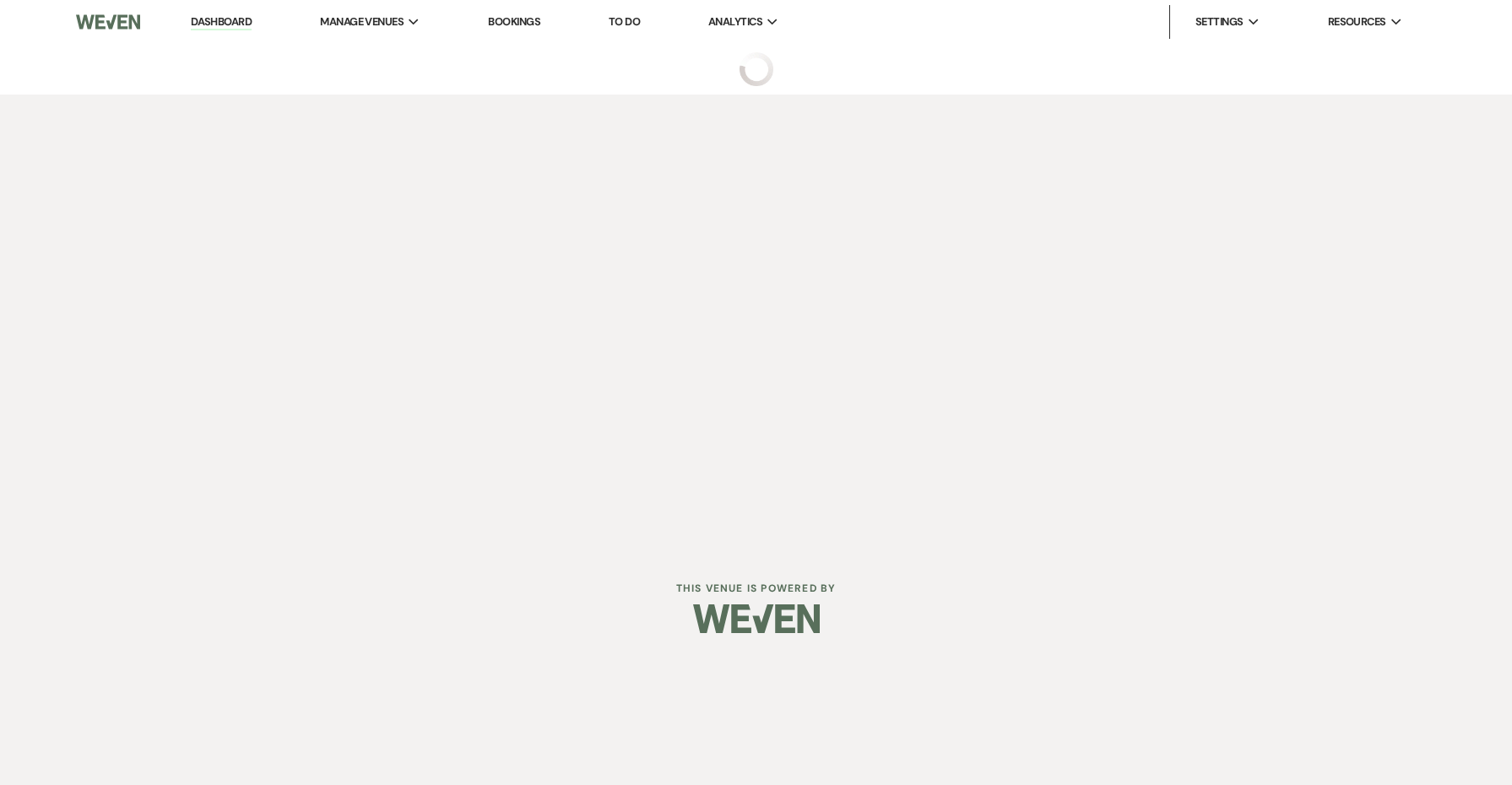
select select "4"
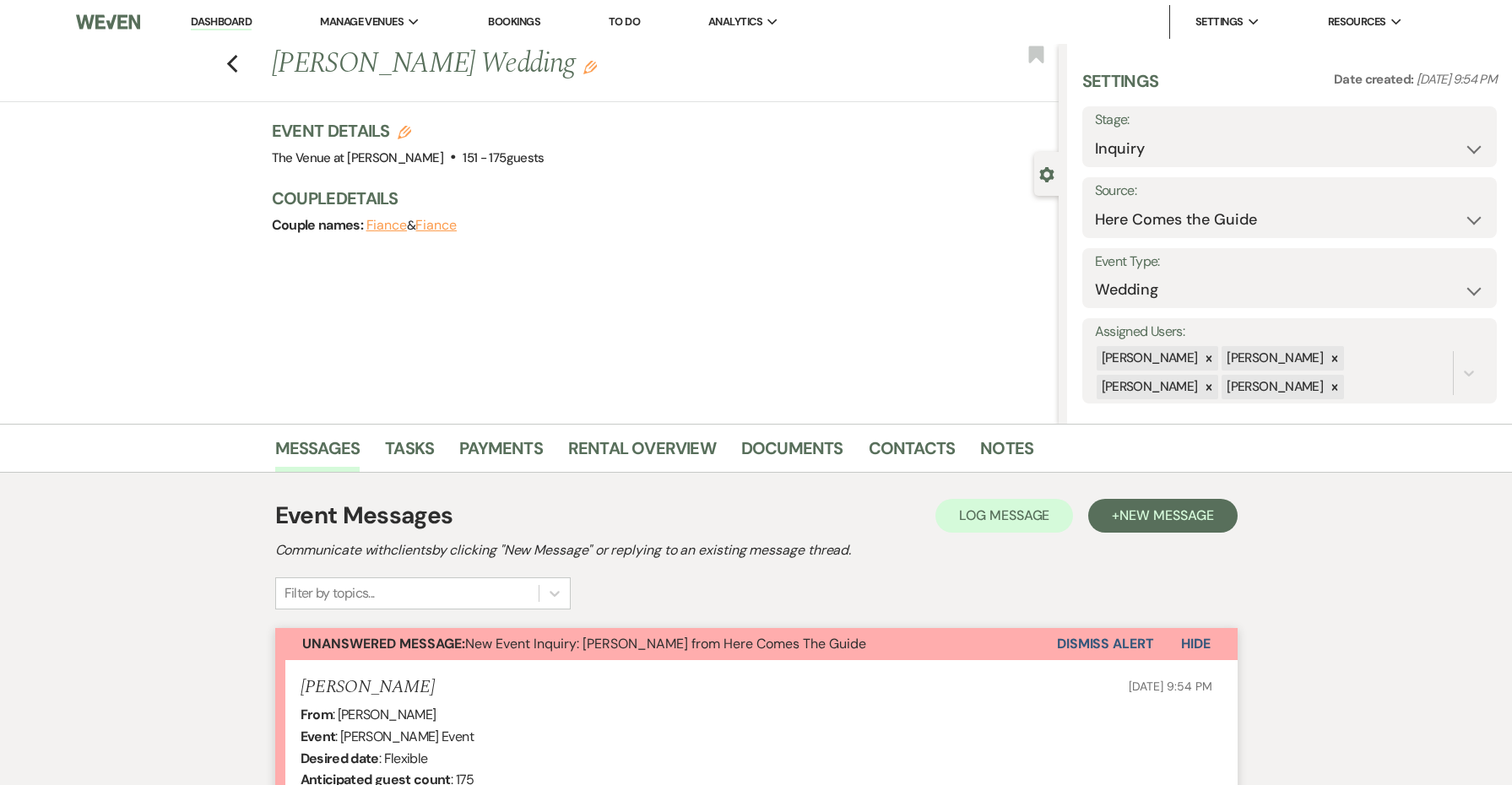
scroll to position [119, 0]
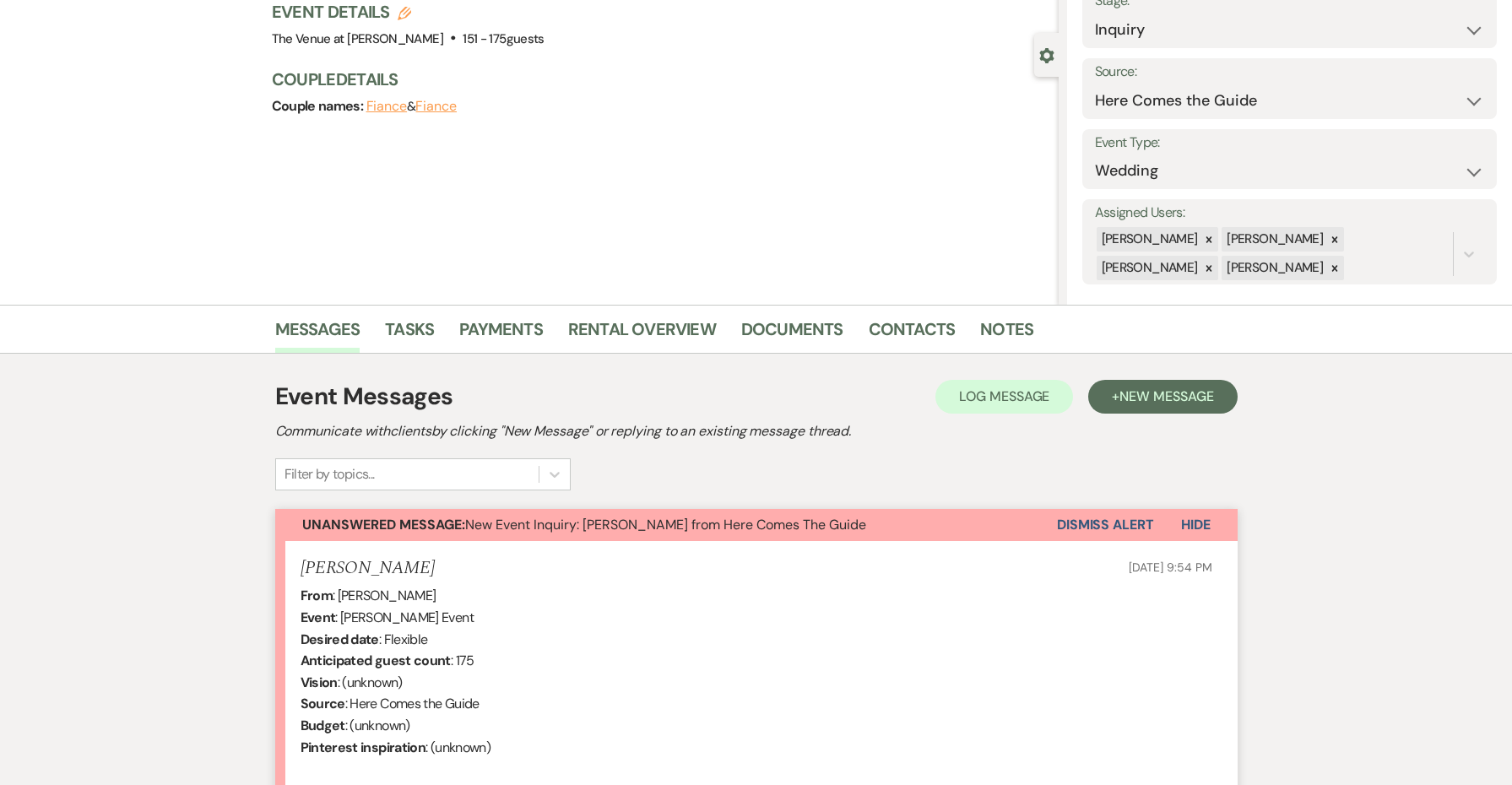
click at [365, 561] on h5 "[PERSON_NAME]" at bounding box center [367, 568] width 134 height 21
copy h5 "[PERSON_NAME]"
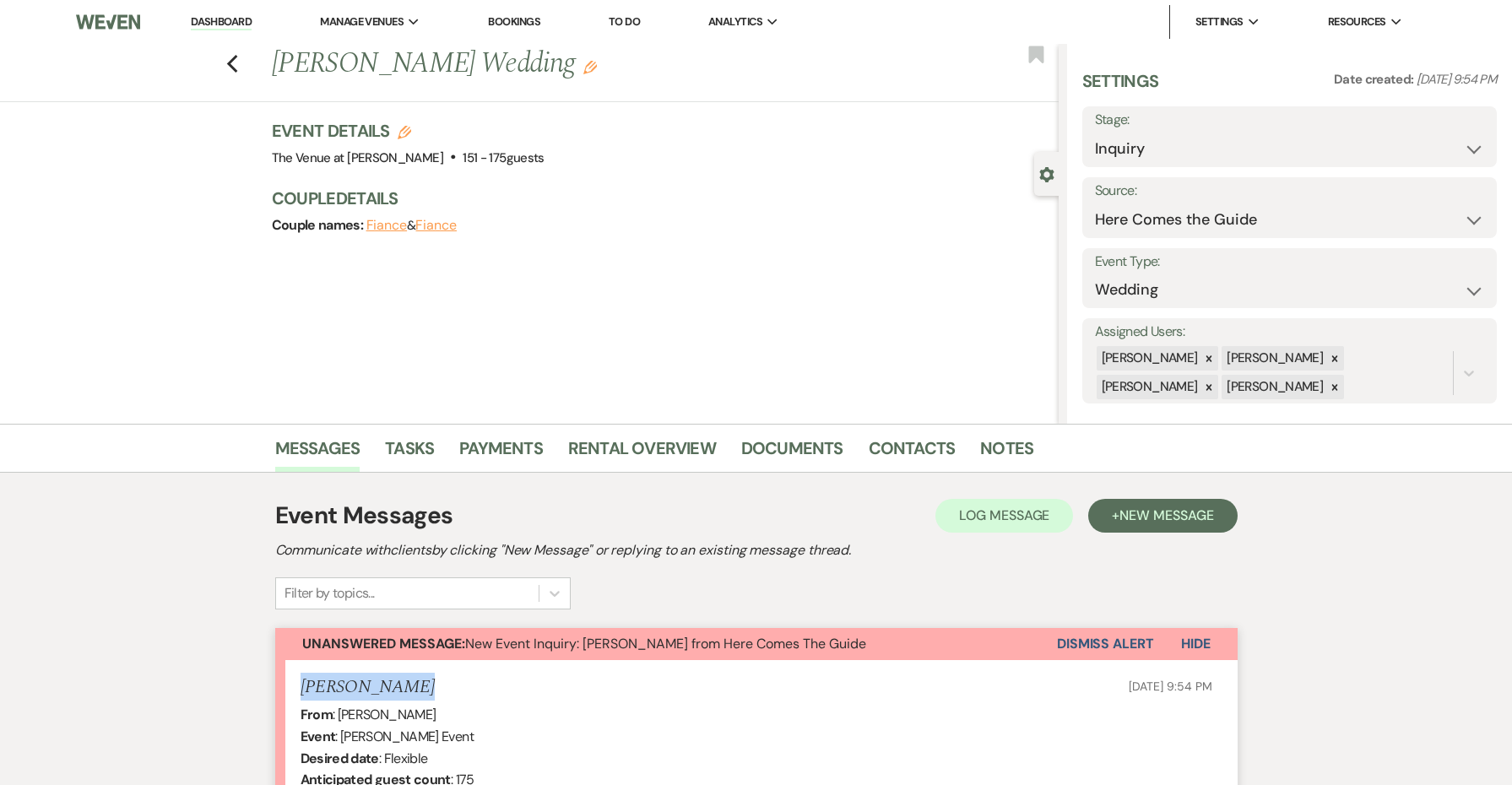
scroll to position [0, 0]
click at [233, 54] on icon "Previous" at bounding box center [233, 63] width 12 height 20
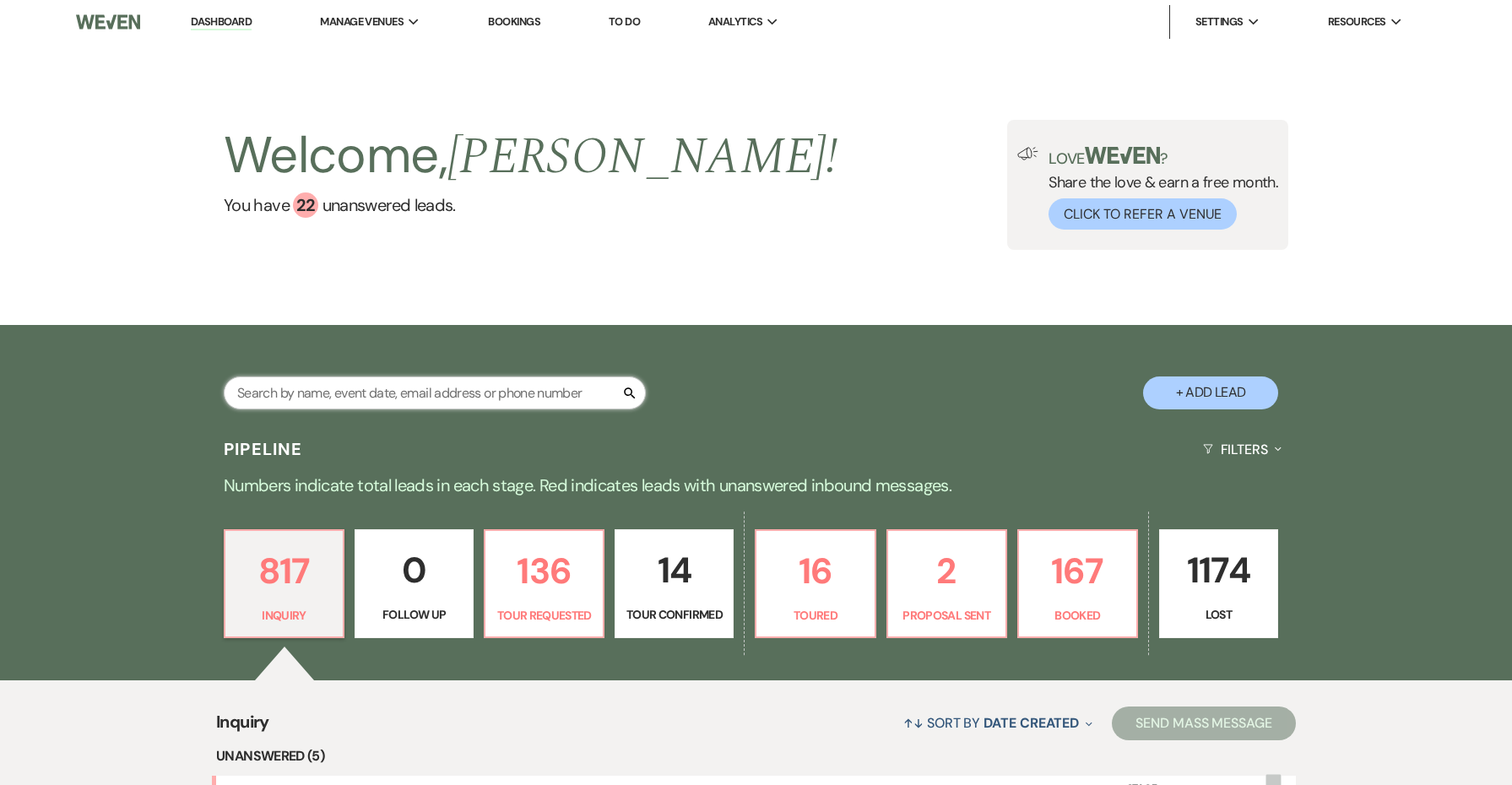
click at [395, 394] on input "text" at bounding box center [434, 392] width 422 height 33
type input "nicolette"
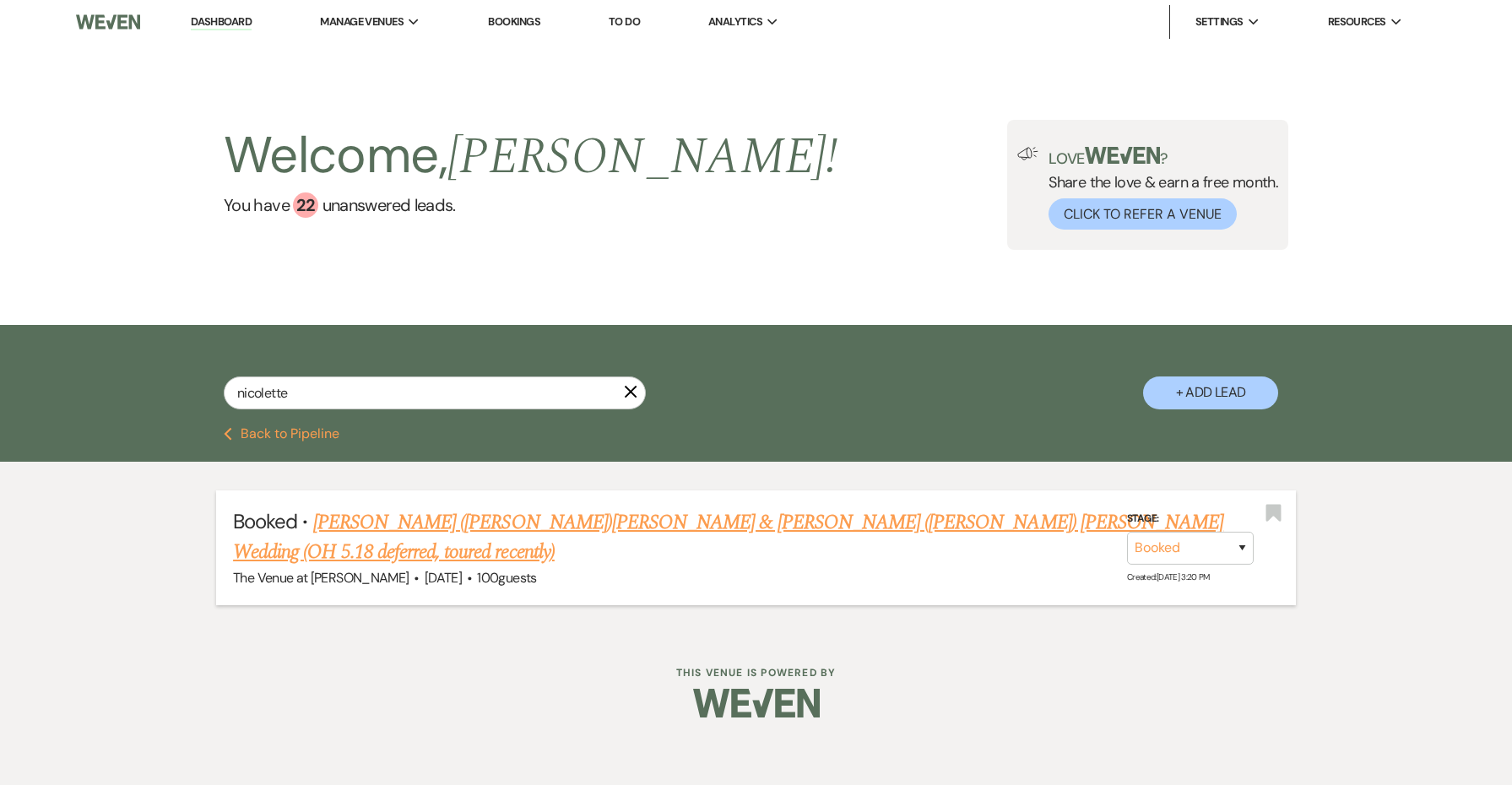
click at [480, 517] on link "[PERSON_NAME] ([PERSON_NAME])[PERSON_NAME] & [PERSON_NAME] ([PERSON_NAME]) [PER…" at bounding box center [728, 537] width 990 height 61
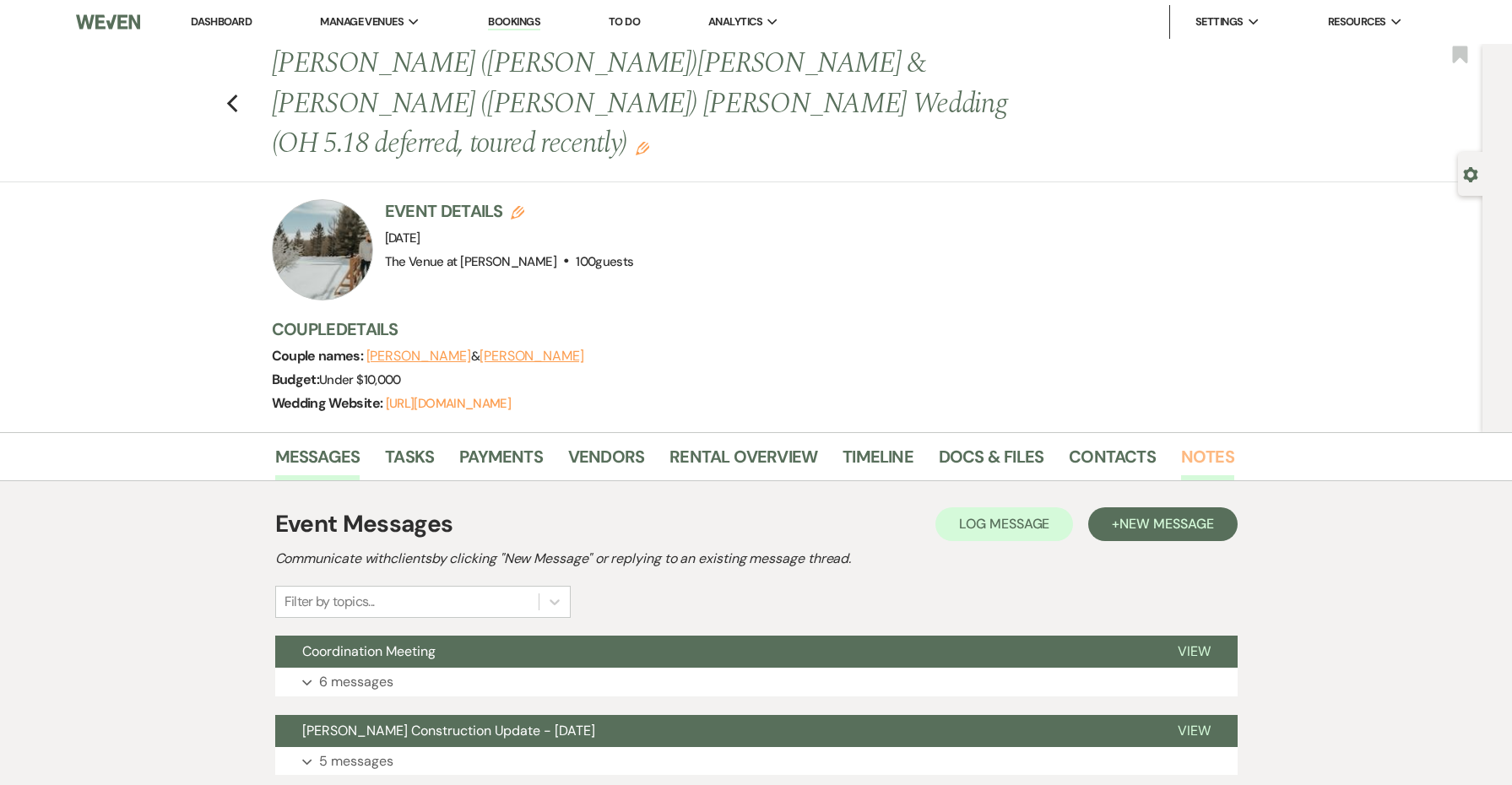
click at [1194, 443] on link "Notes" at bounding box center [1208, 462] width 53 height 37
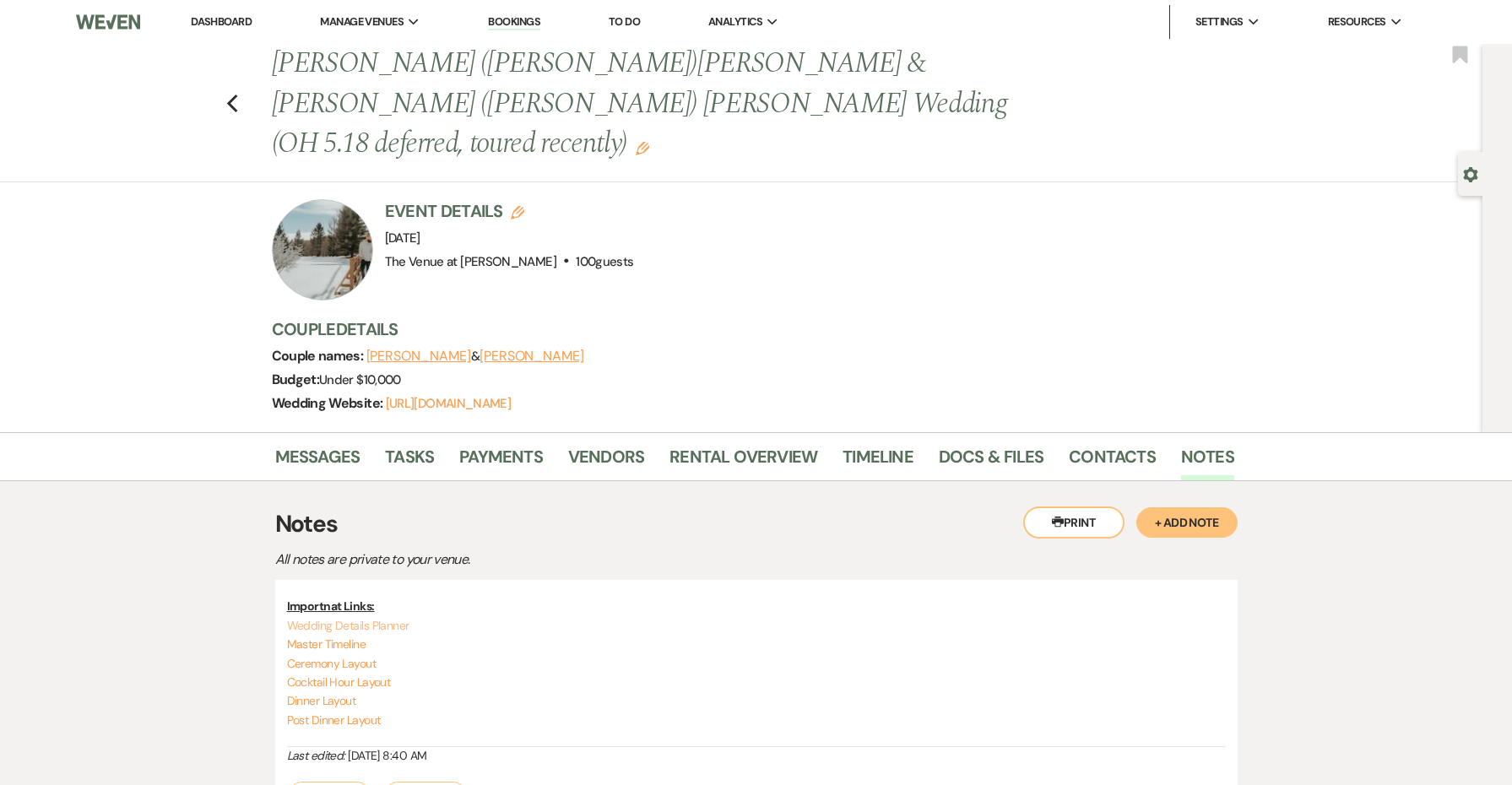
click at [381, 618] on link "Wedding Details Planner" at bounding box center [348, 625] width 122 height 15
click at [620, 443] on link "Vendors" at bounding box center [606, 462] width 76 height 37
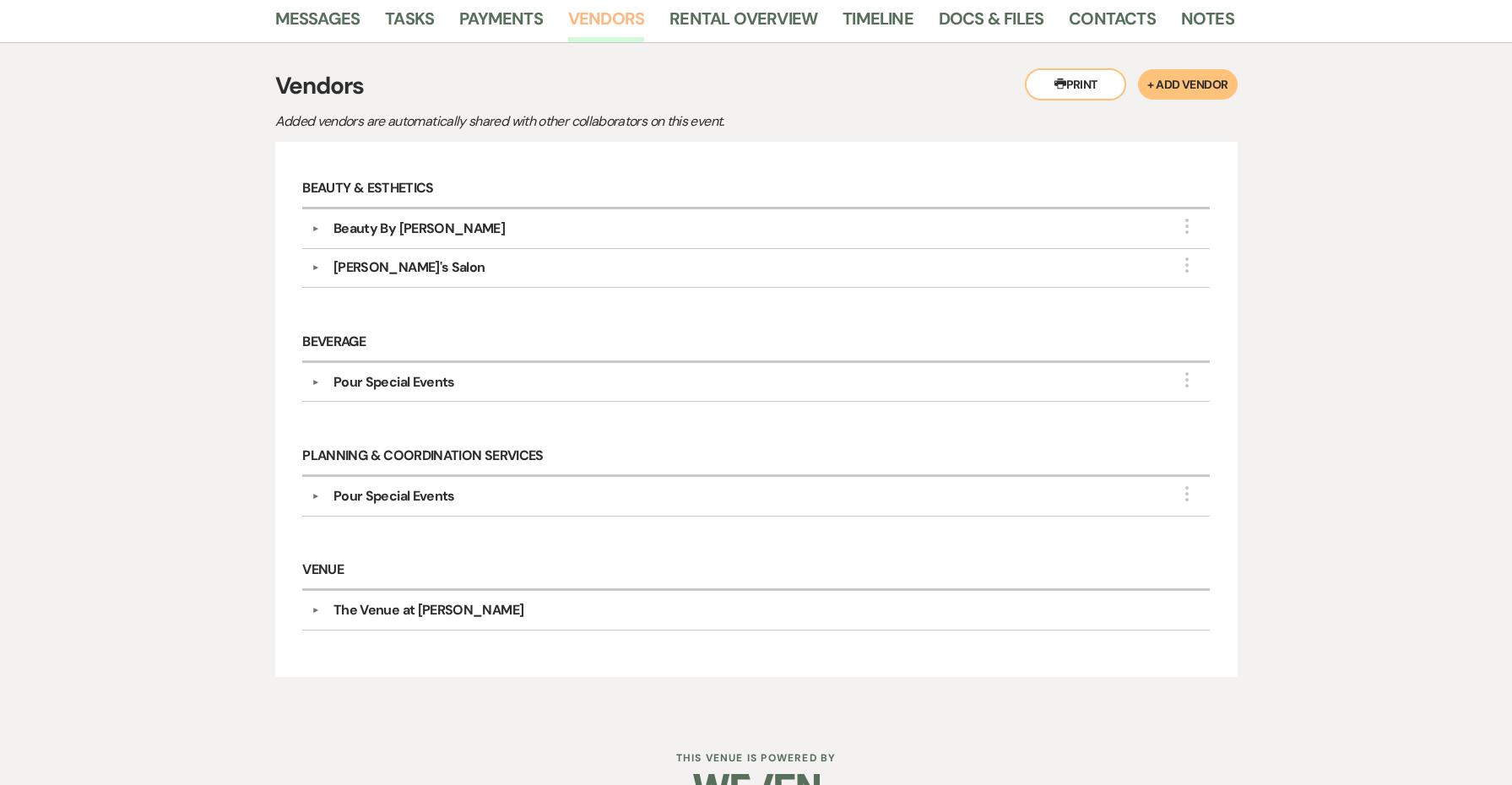
scroll to position [437, 0]
click at [315, 264] on button "▼" at bounding box center [315, 269] width 20 height 9
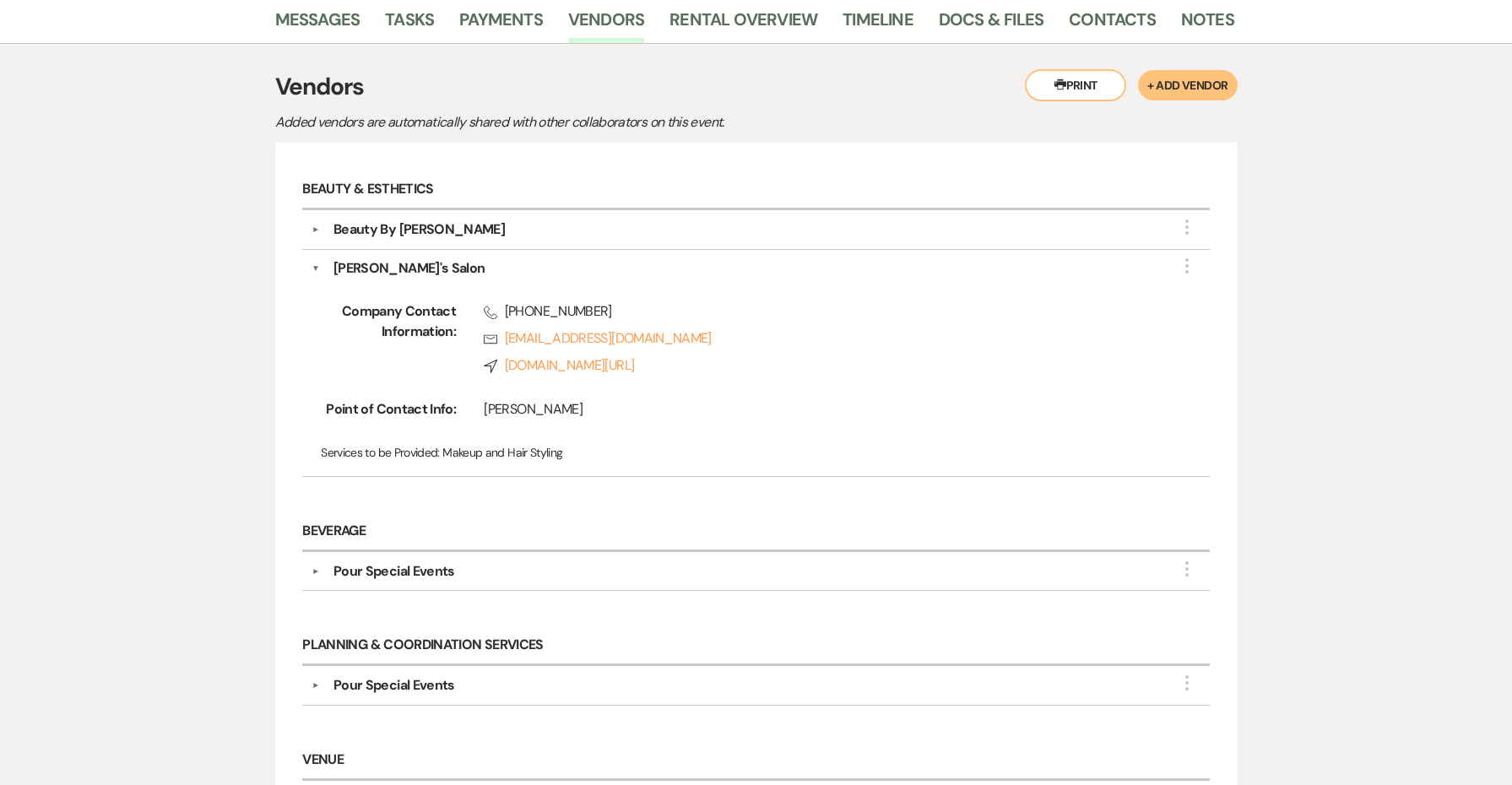
click at [314, 226] on button "▼" at bounding box center [315, 230] width 20 height 9
